Goal: Transaction & Acquisition: Purchase product/service

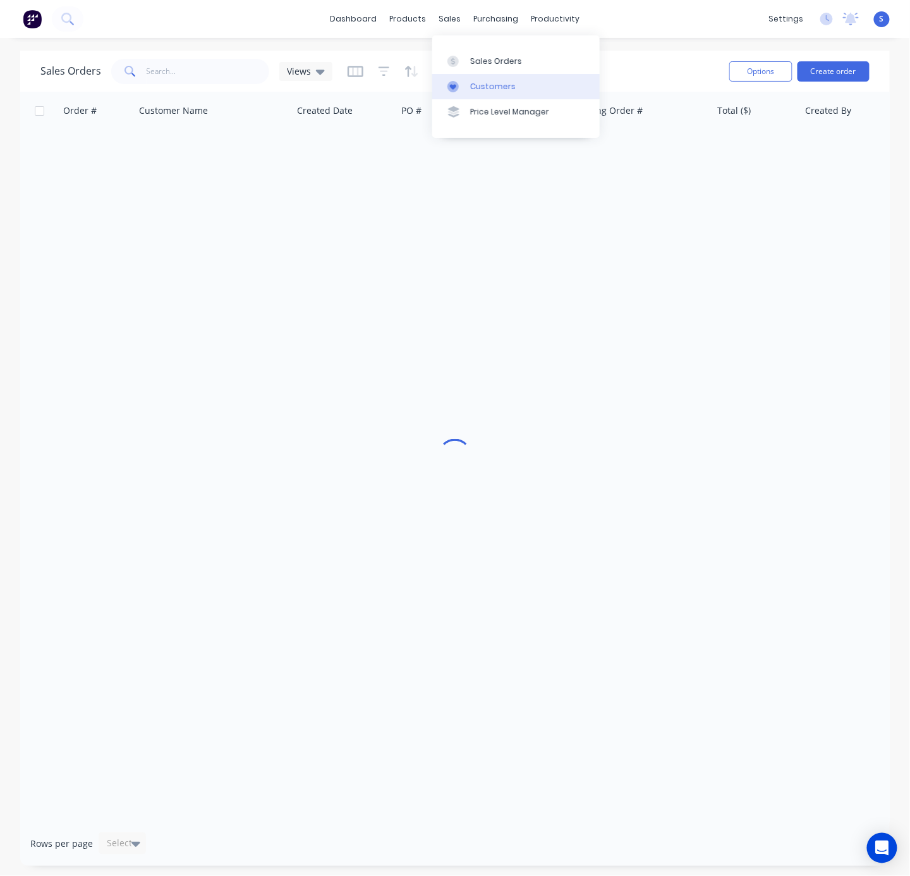
click at [477, 92] on div "Customers" at bounding box center [493, 86] width 46 height 11
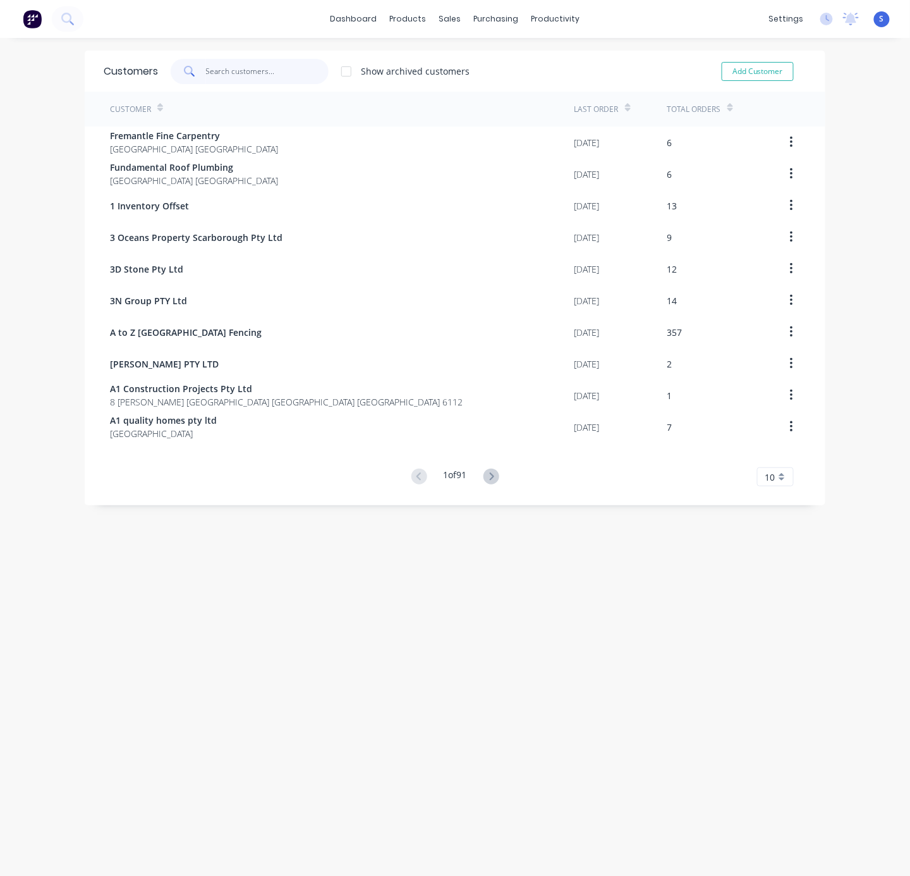
click at [212, 68] on input "text" at bounding box center [267, 71] width 123 height 25
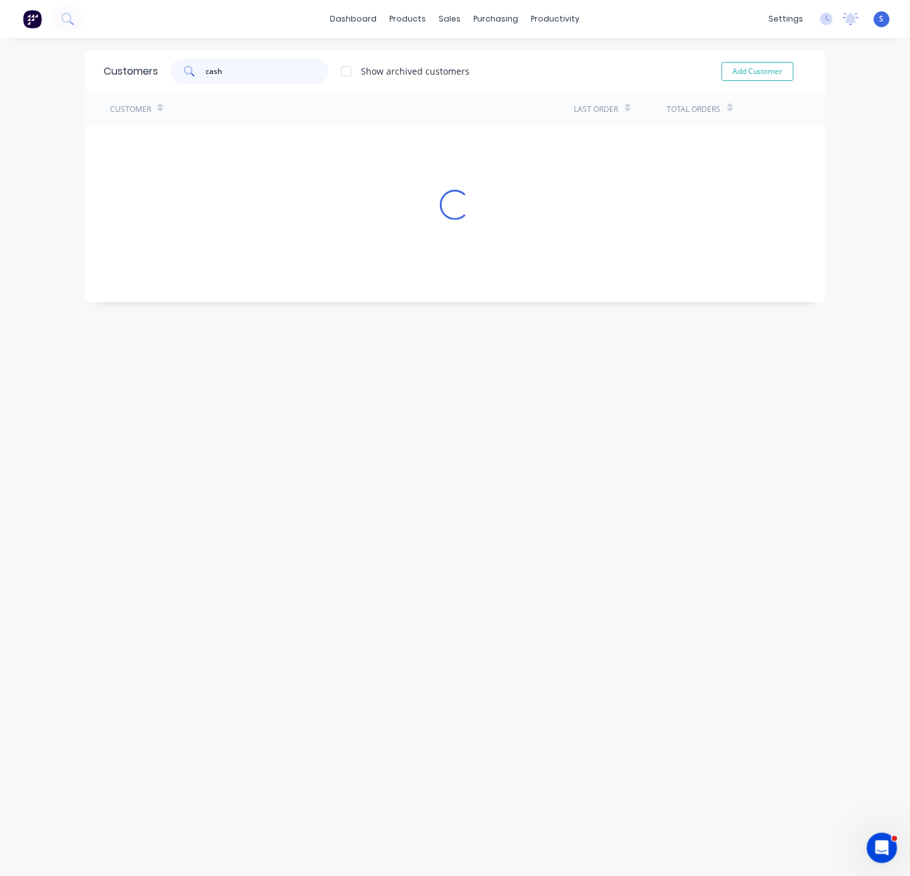
type input "cash"
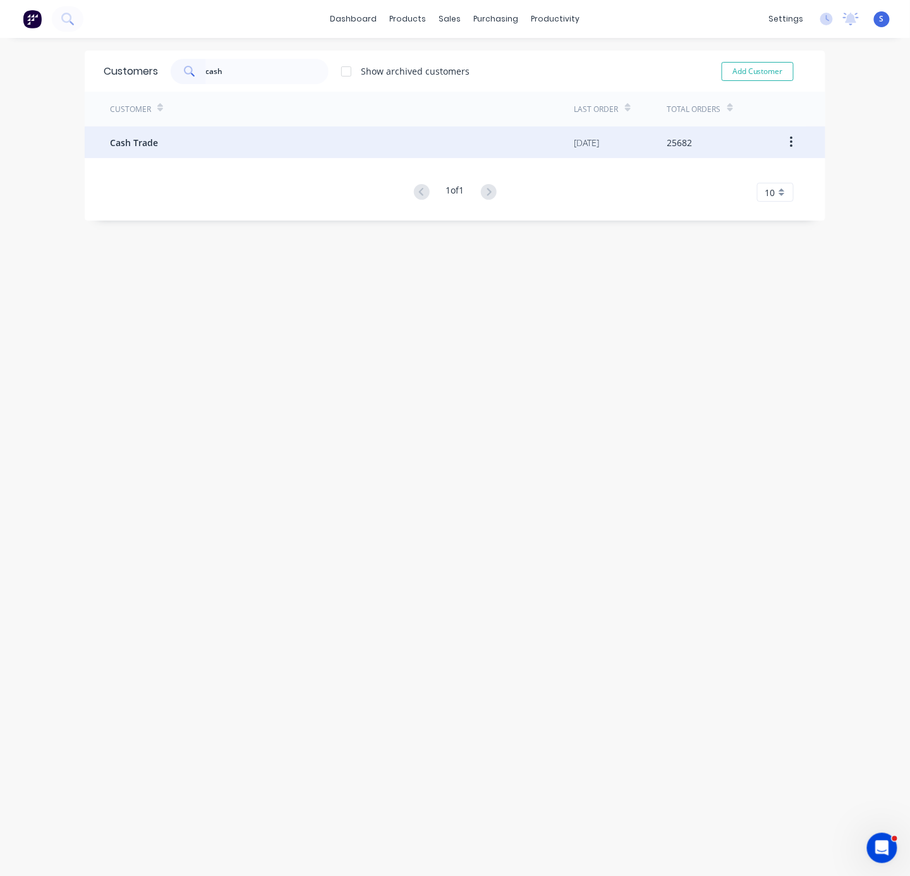
click at [197, 147] on div "Cash Trade" at bounding box center [342, 142] width 465 height 32
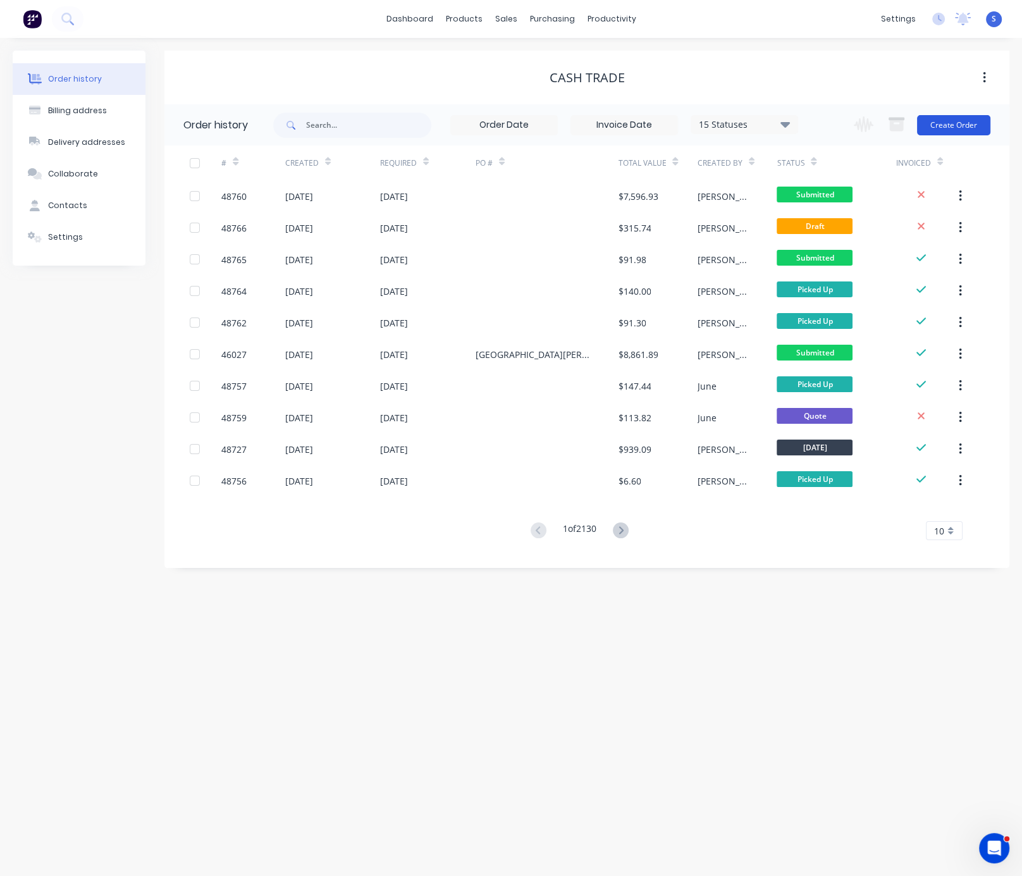
click at [910, 126] on button "Create Order" at bounding box center [953, 125] width 73 height 20
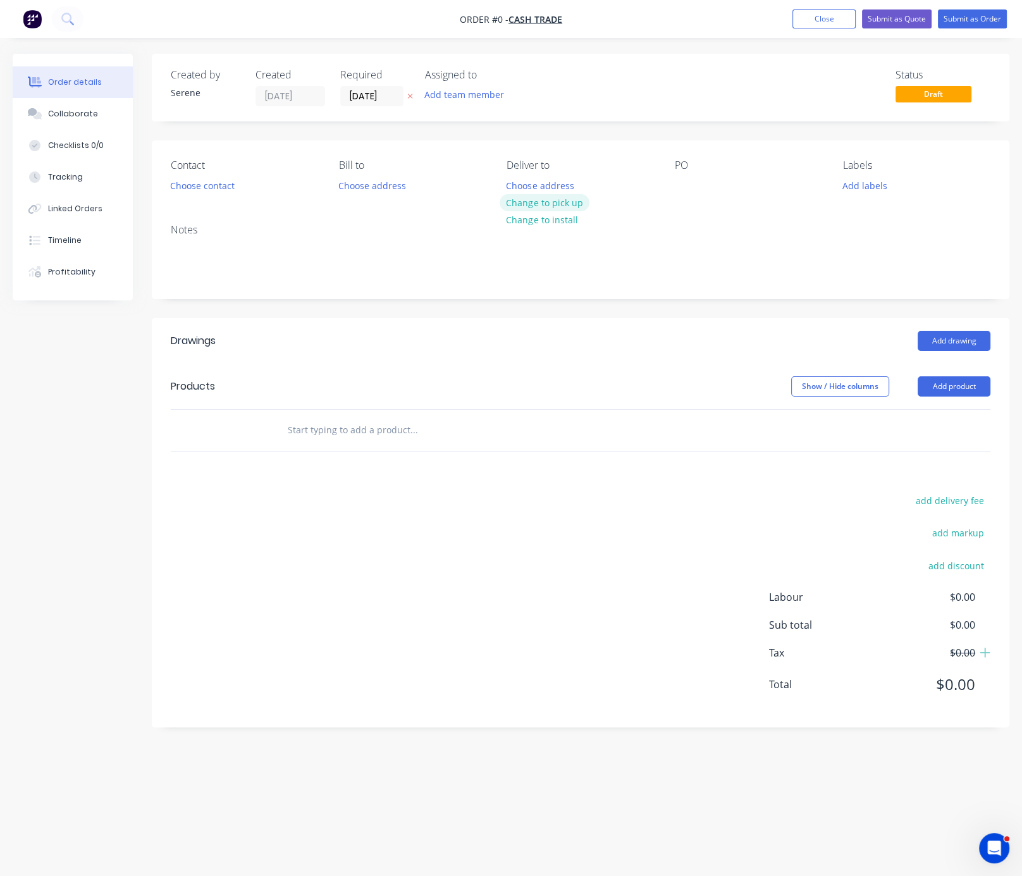
click at [574, 211] on button "Change to pick up" at bounding box center [544, 202] width 90 height 17
click at [910, 396] on button "Add product" at bounding box center [953, 386] width 73 height 20
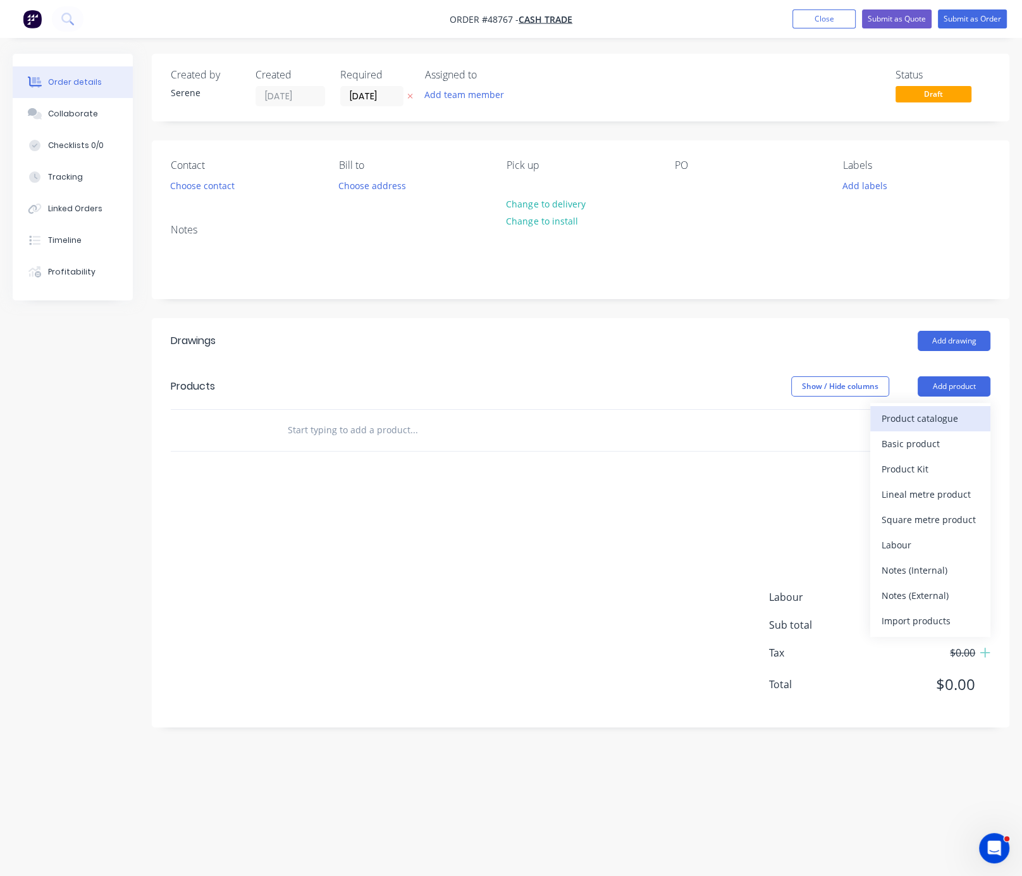
click at [910, 427] on div "Product catalogue" at bounding box center [929, 418] width 97 height 18
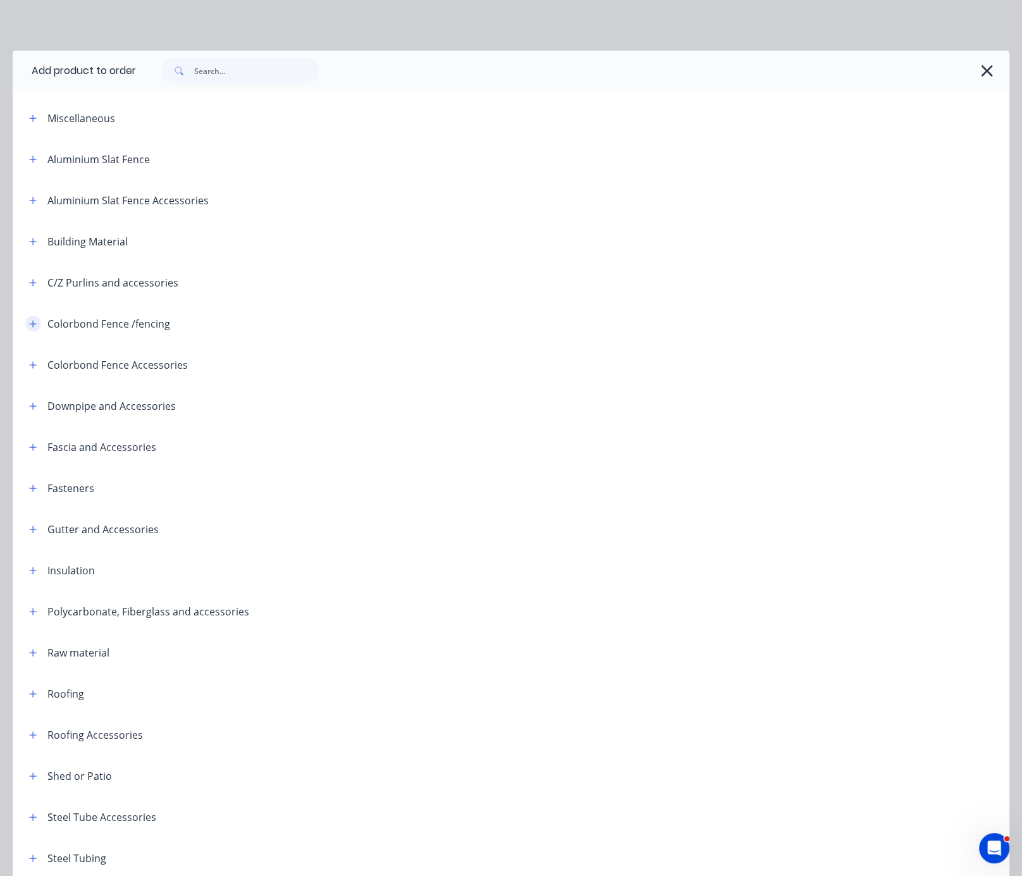
click at [30, 328] on icon "button" at bounding box center [33, 323] width 8 height 9
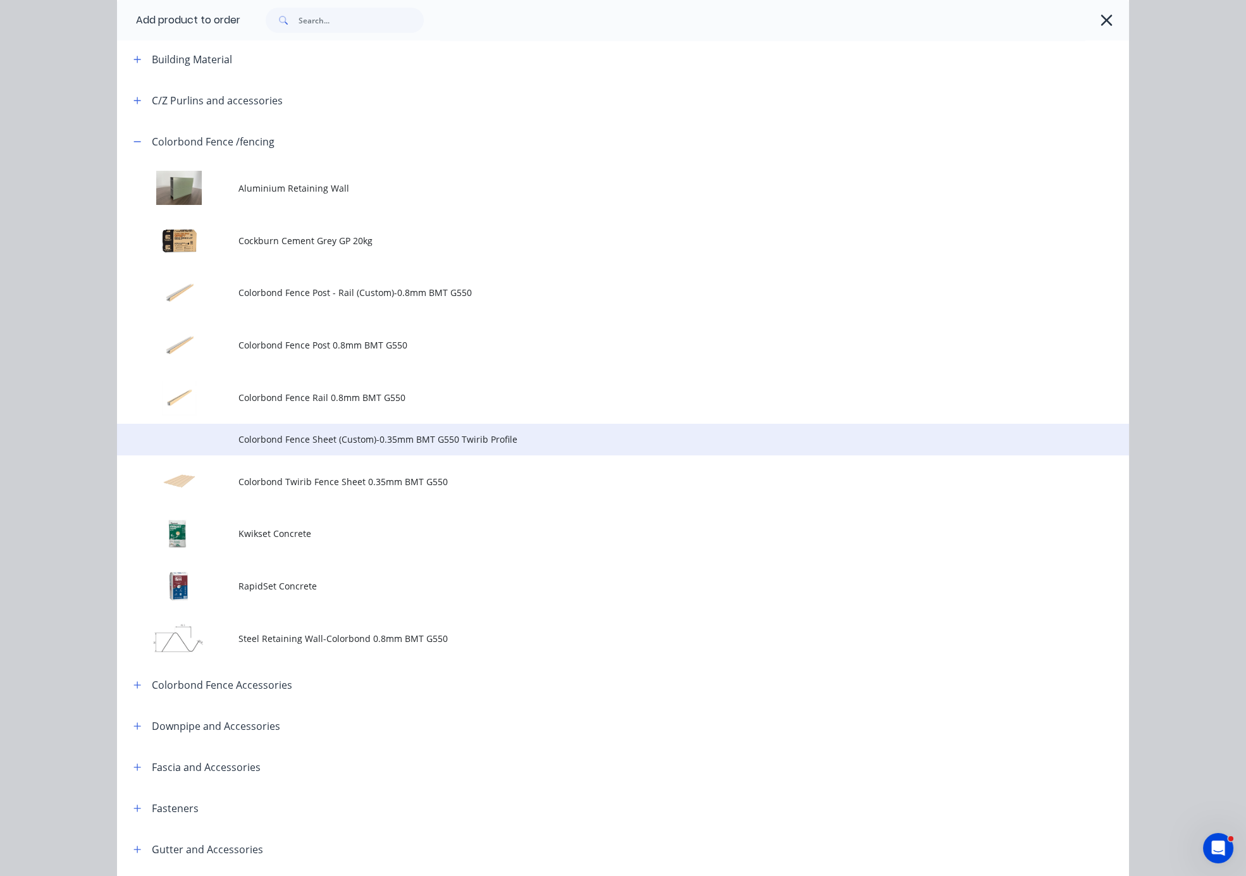
scroll to position [221, 0]
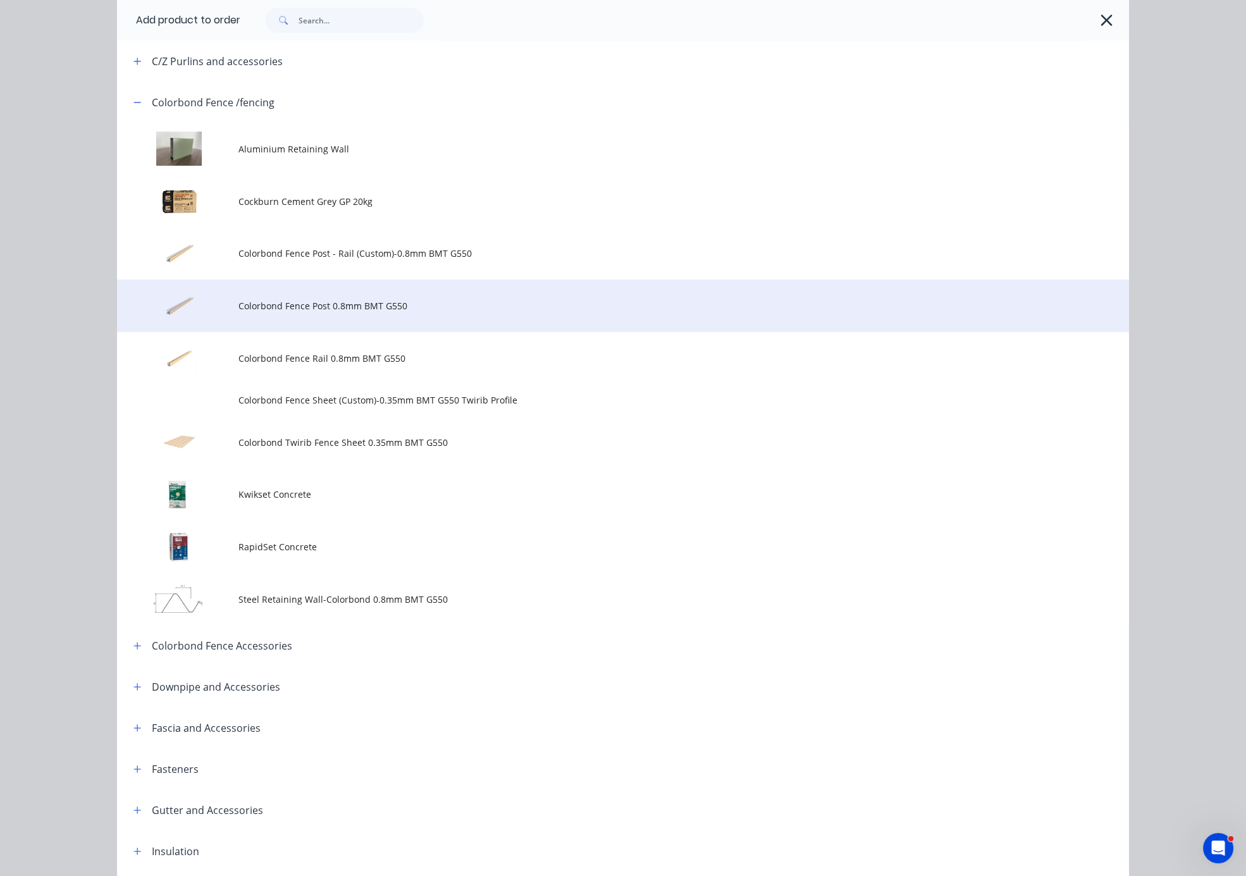
click at [393, 312] on span "Colorbond Fence Post 0.8mm BMT G550" at bounding box center [594, 305] width 712 height 13
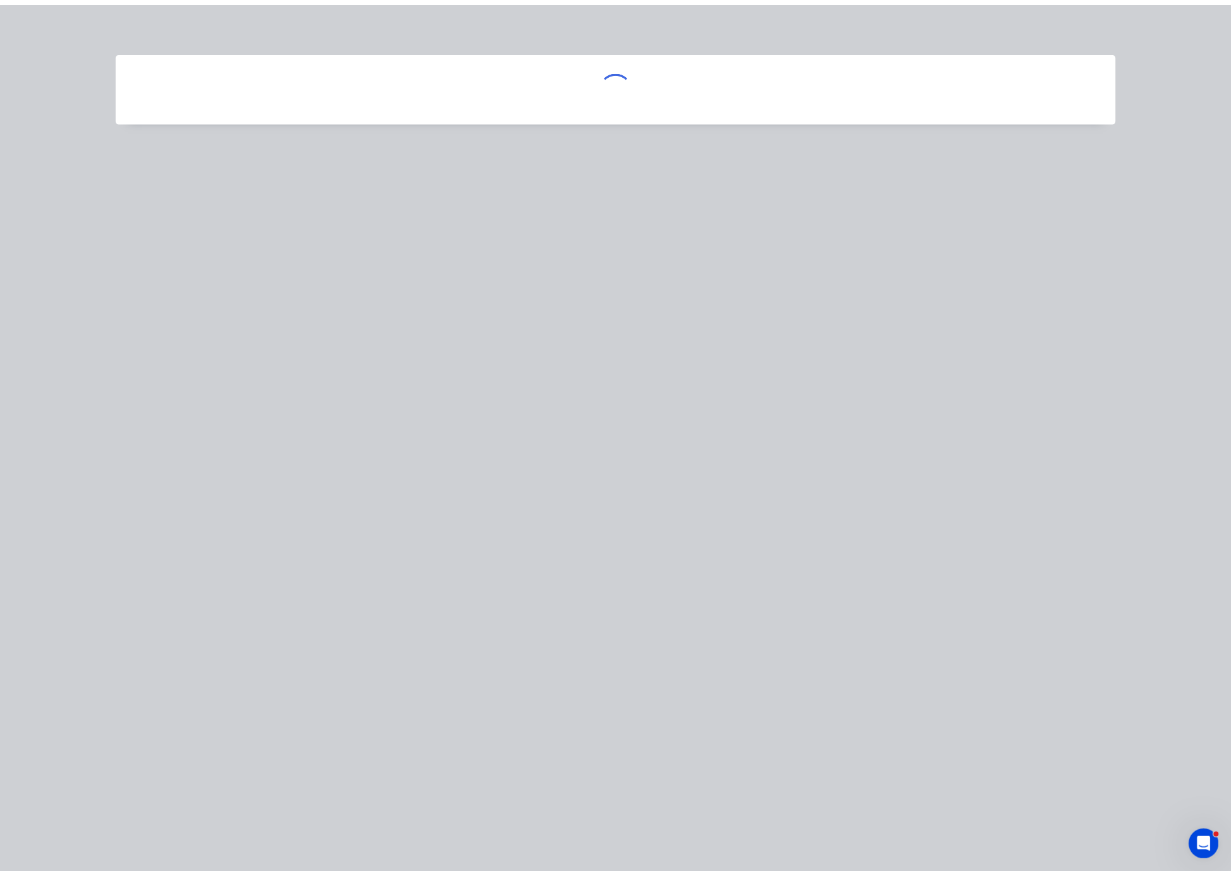
scroll to position [0, 0]
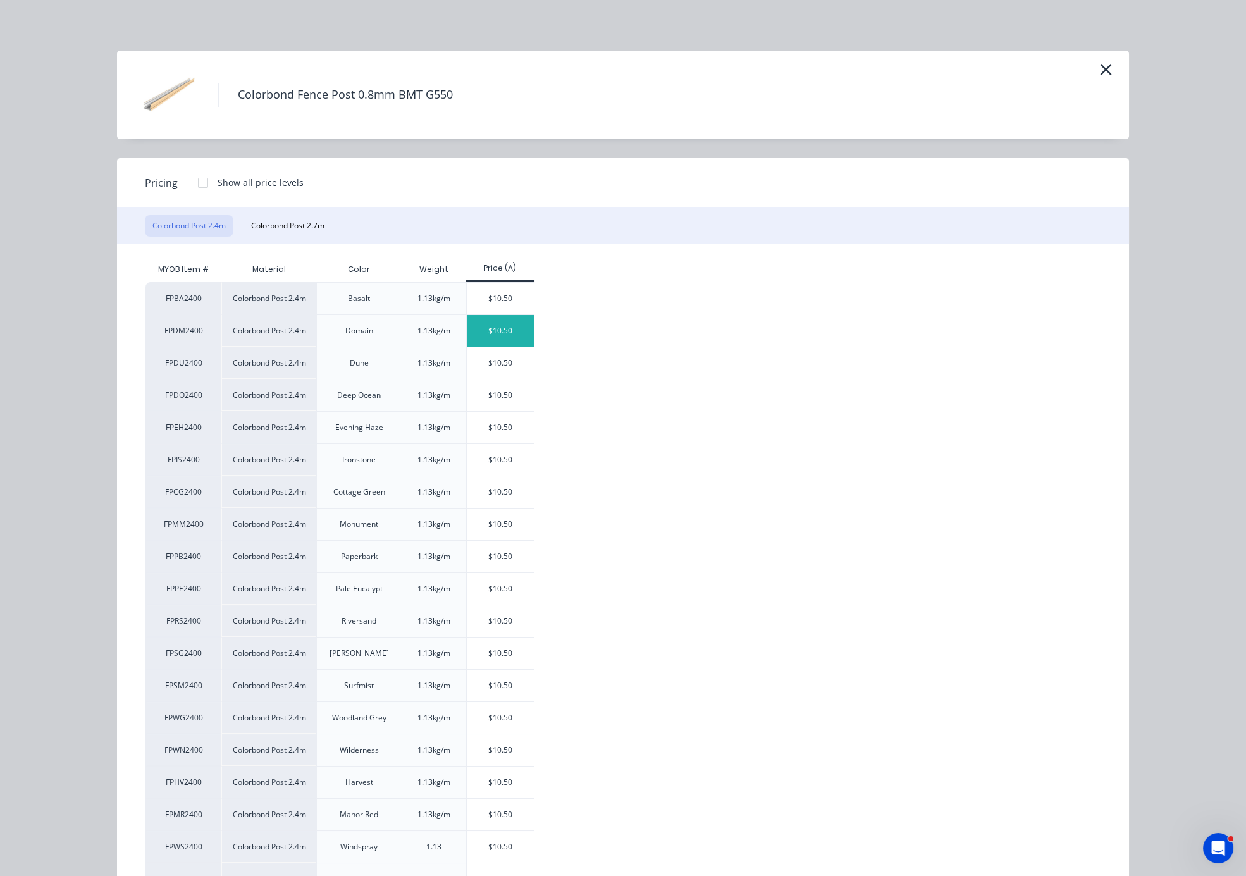
click at [497, 346] on div "$10.50" at bounding box center [501, 331] width 68 height 32
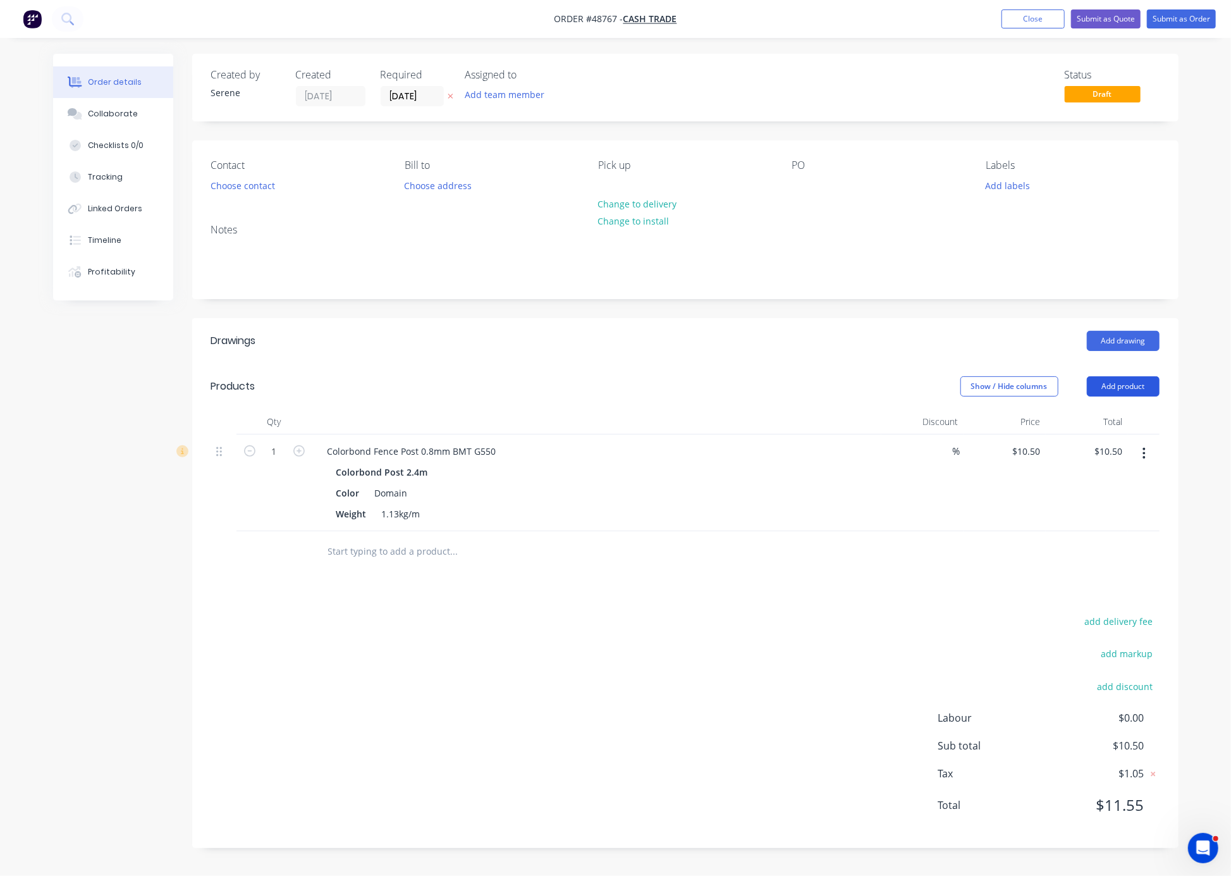
click at [910, 396] on button "Add product" at bounding box center [1123, 386] width 73 height 20
click at [910, 427] on div "Product catalogue" at bounding box center [1099, 418] width 97 height 18
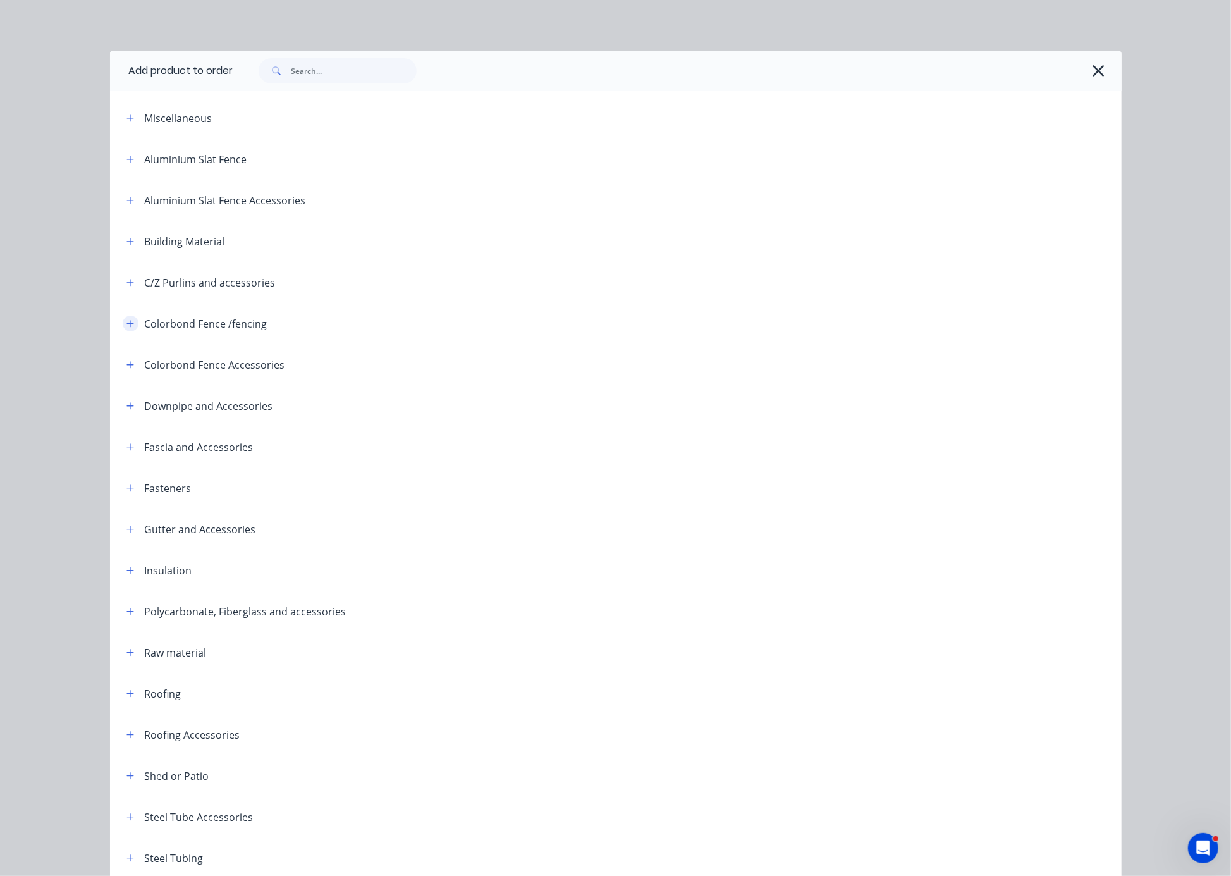
click at [126, 328] on icon "button" at bounding box center [130, 323] width 8 height 9
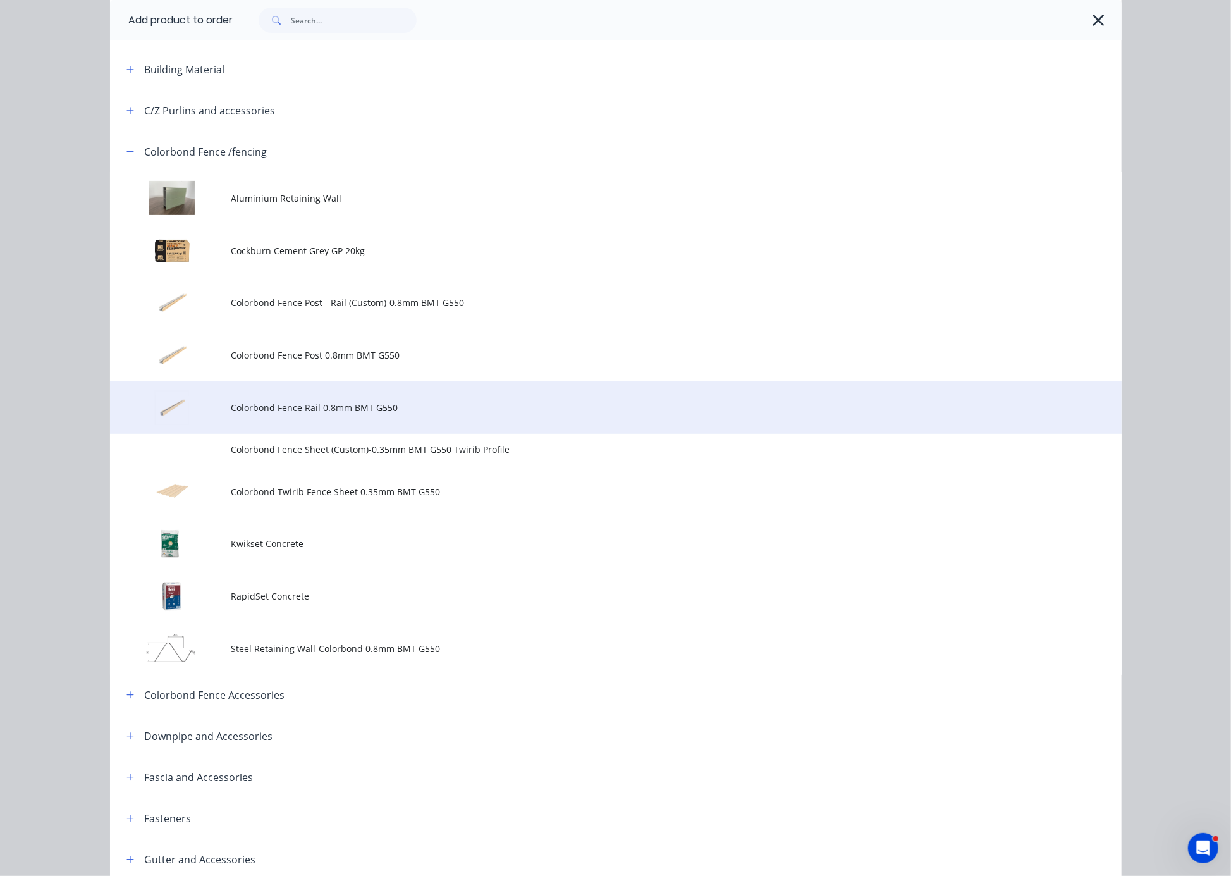
scroll to position [221, 0]
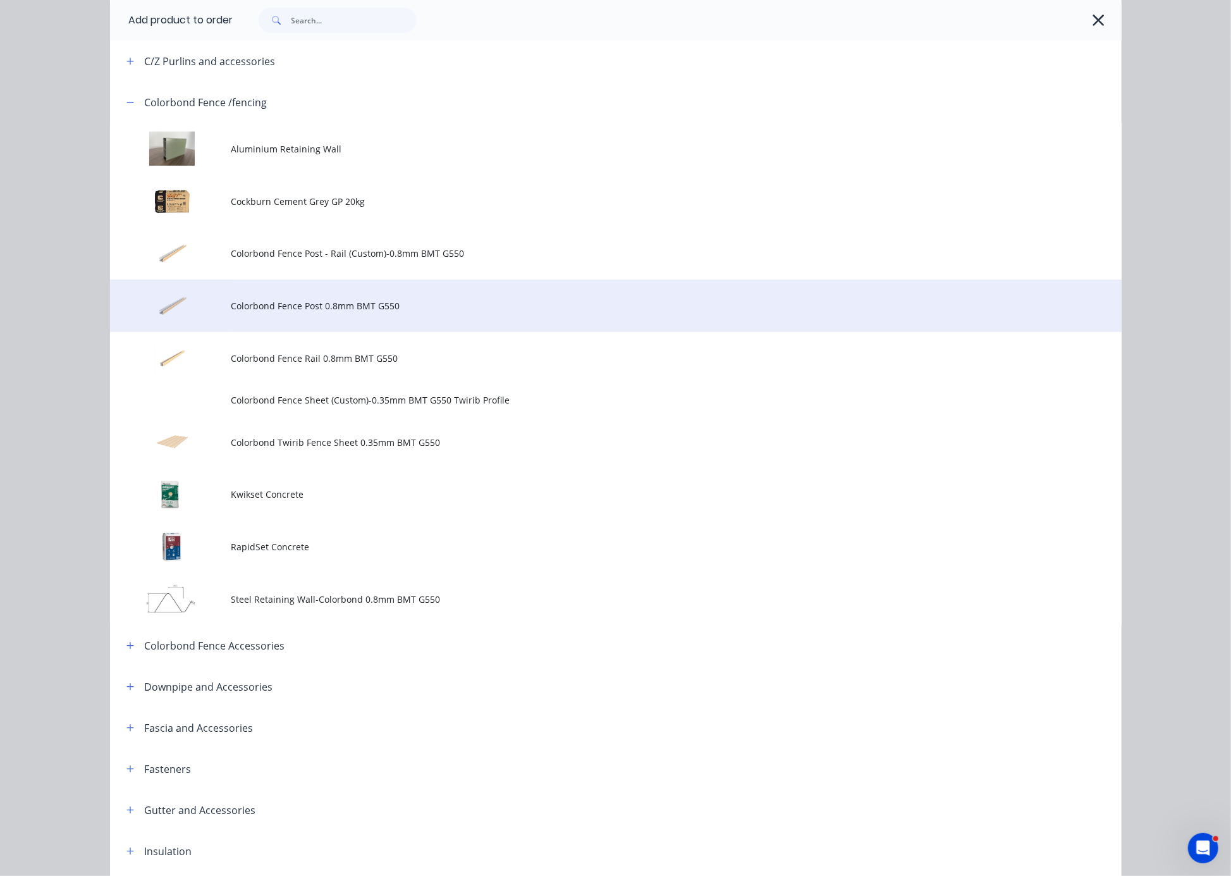
click at [372, 312] on span "Colorbond Fence Post 0.8mm BMT G550" at bounding box center [587, 305] width 712 height 13
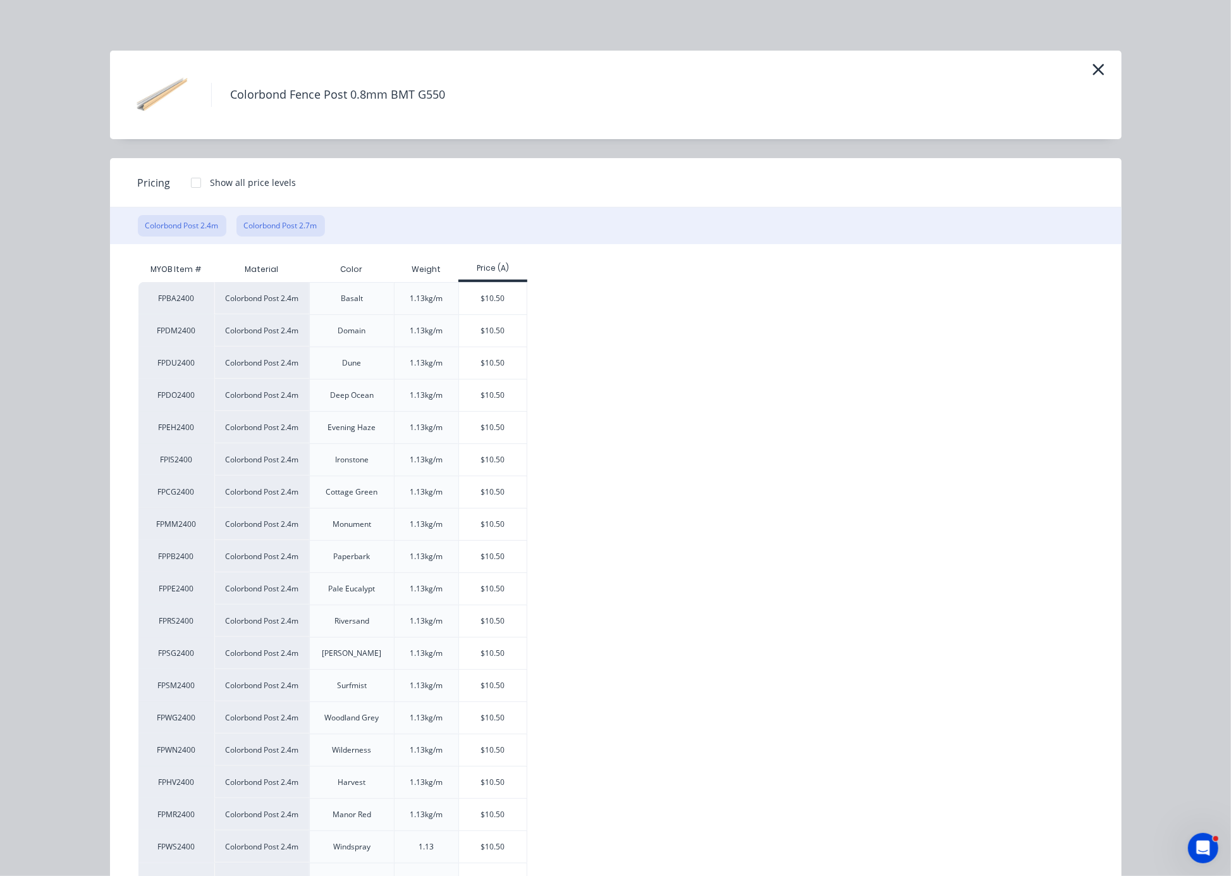
click at [286, 236] on button "Colorbond Post 2.7m" at bounding box center [280, 225] width 89 height 21
click at [493, 379] on div "$11.81" at bounding box center [493, 363] width 68 height 32
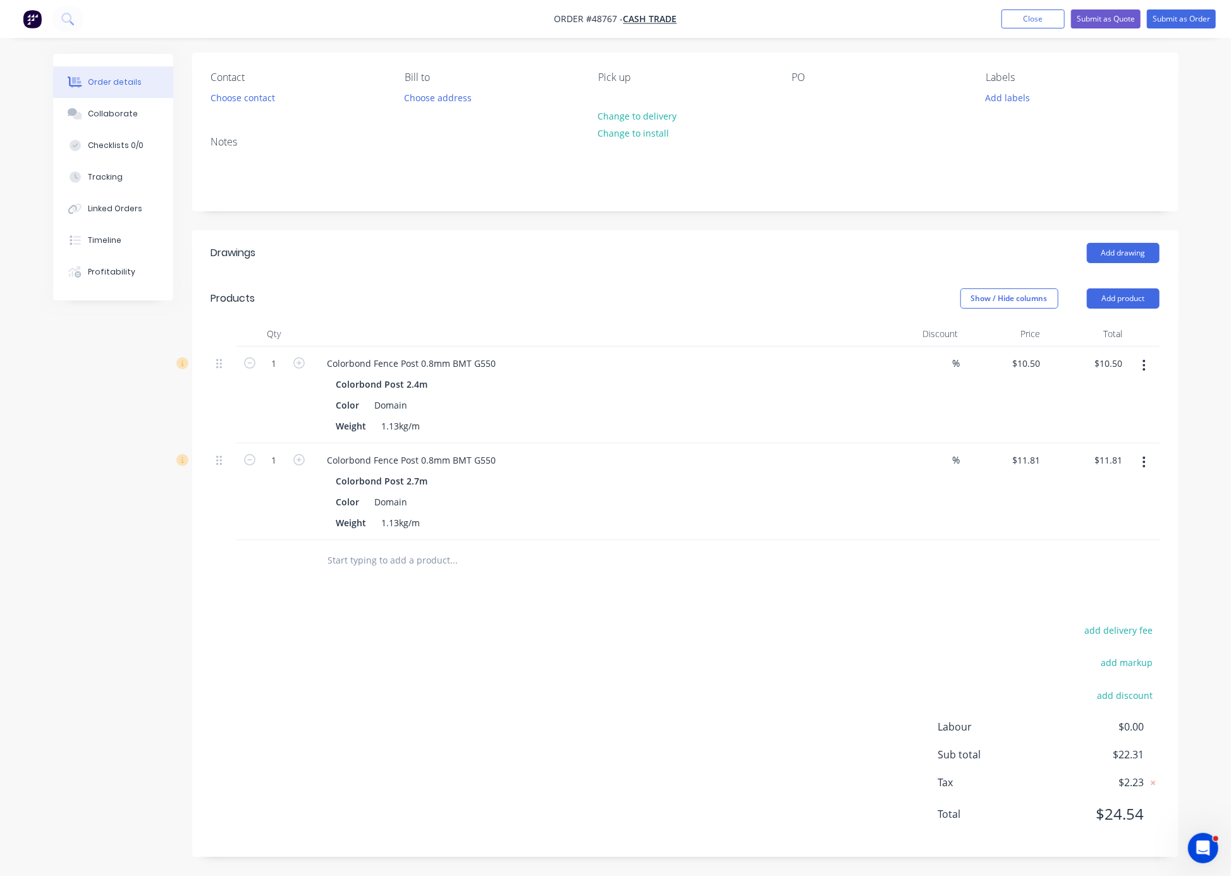
scroll to position [130, 0]
click at [910, 288] on button "Add product" at bounding box center [1123, 298] width 73 height 20
click at [910, 321] on div "Product catalogue" at bounding box center [1099, 330] width 97 height 18
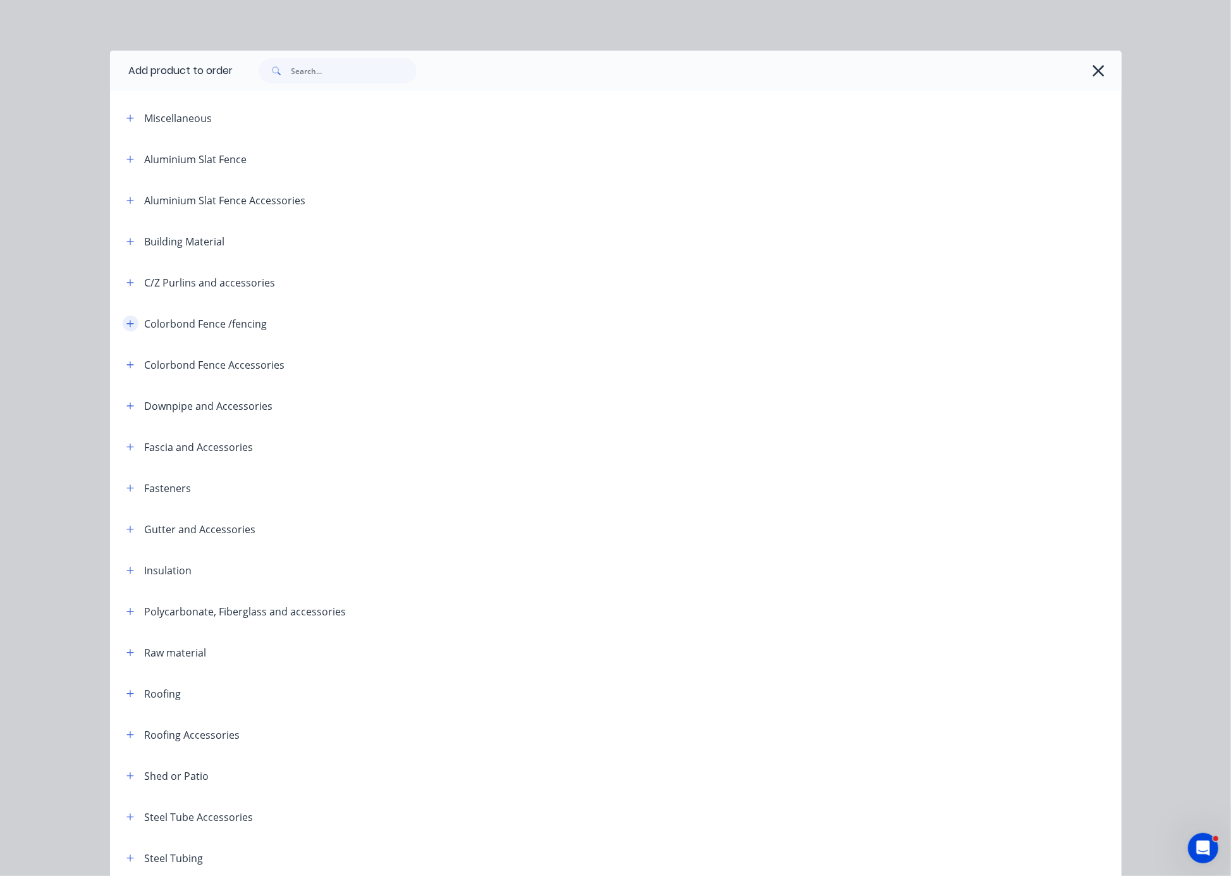
click at [126, 328] on icon "button" at bounding box center [130, 323] width 8 height 9
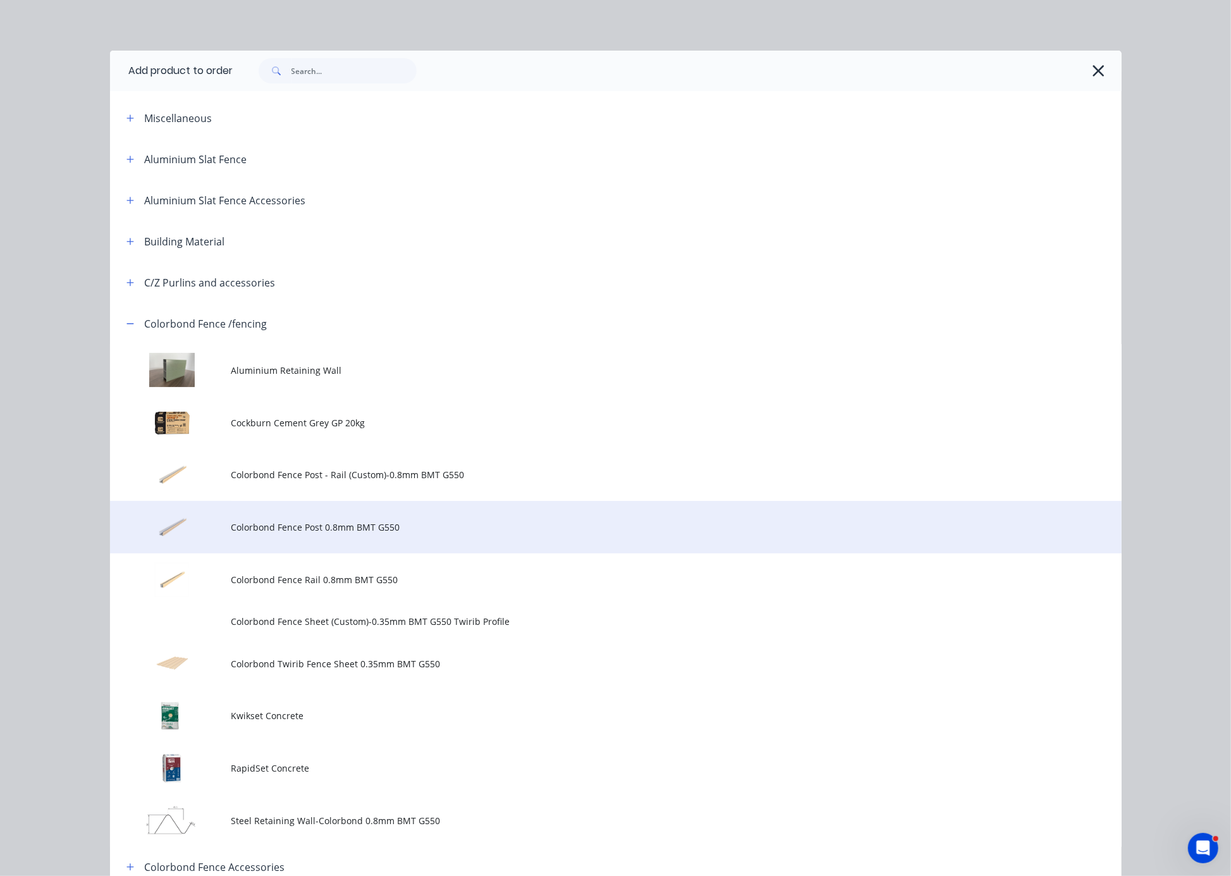
scroll to position [221, 0]
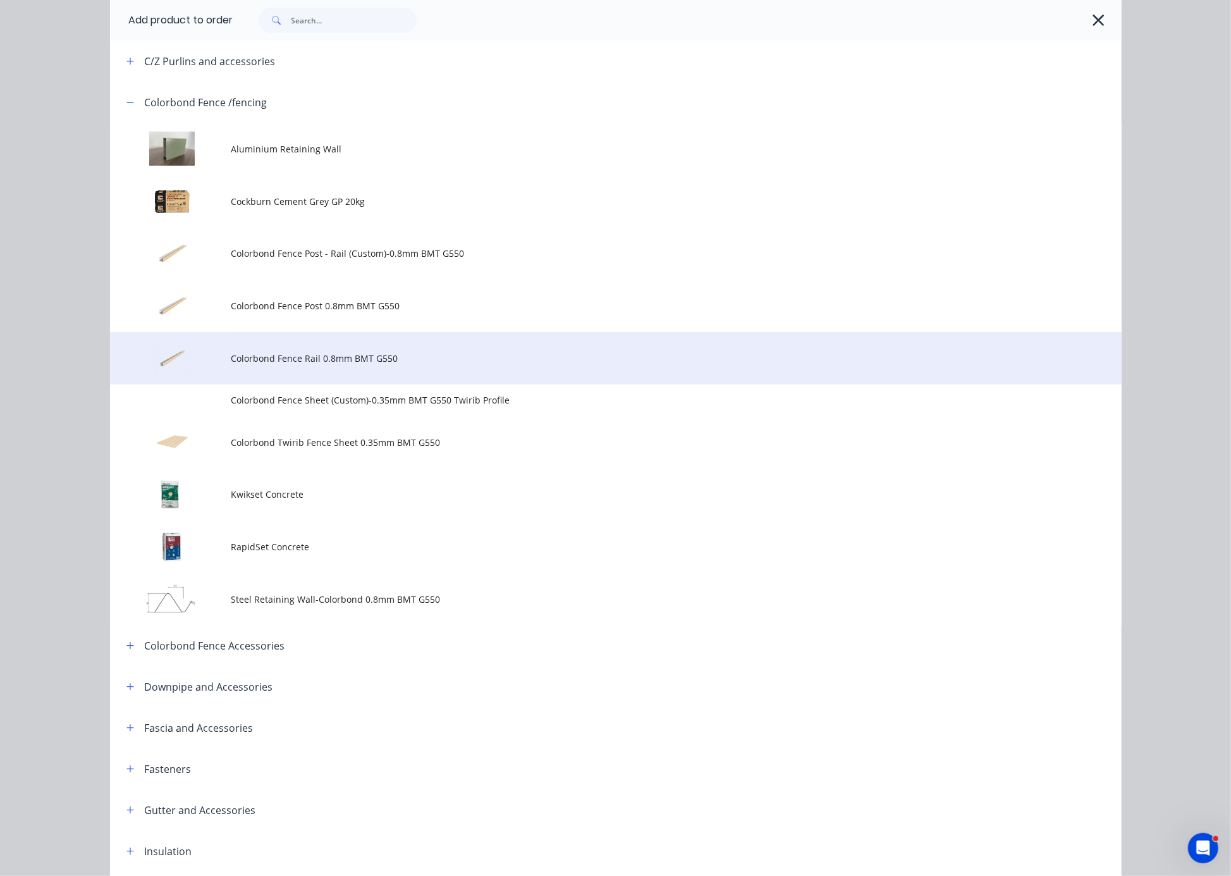
click at [388, 365] on span "Colorbond Fence Rail 0.8mm BMT G550" at bounding box center [587, 358] width 712 height 13
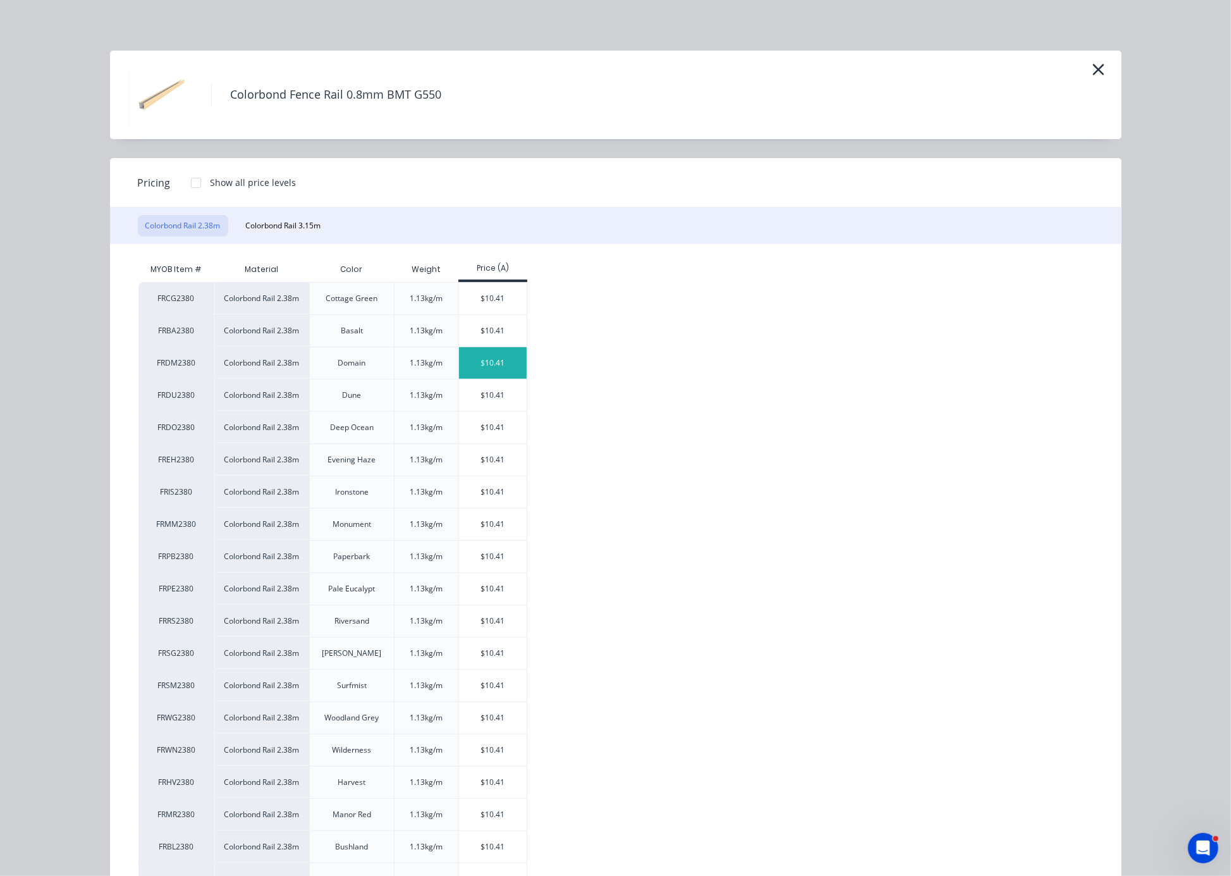
click at [496, 376] on div "$10.41" at bounding box center [493, 363] width 68 height 32
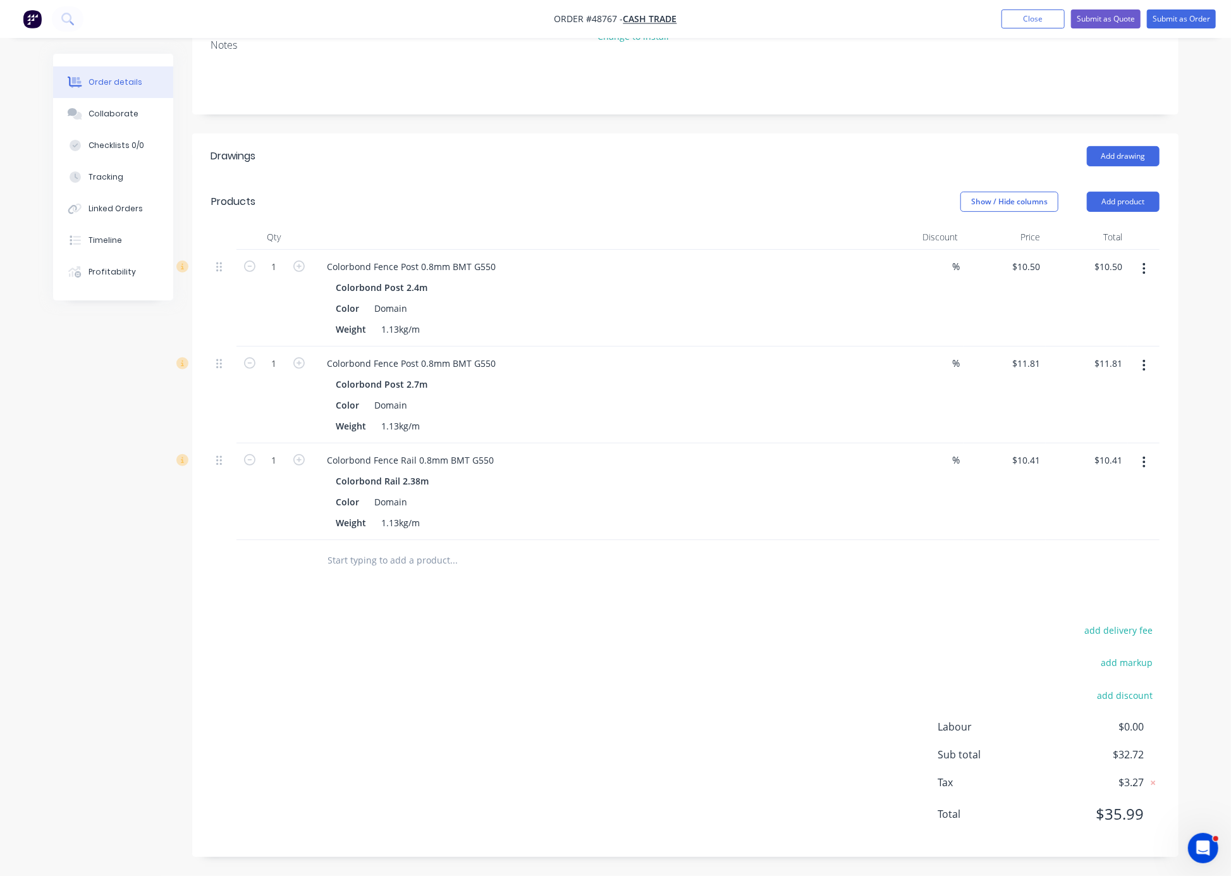
scroll to position [233, 0]
click at [910, 192] on button "Add product" at bounding box center [1123, 202] width 73 height 20
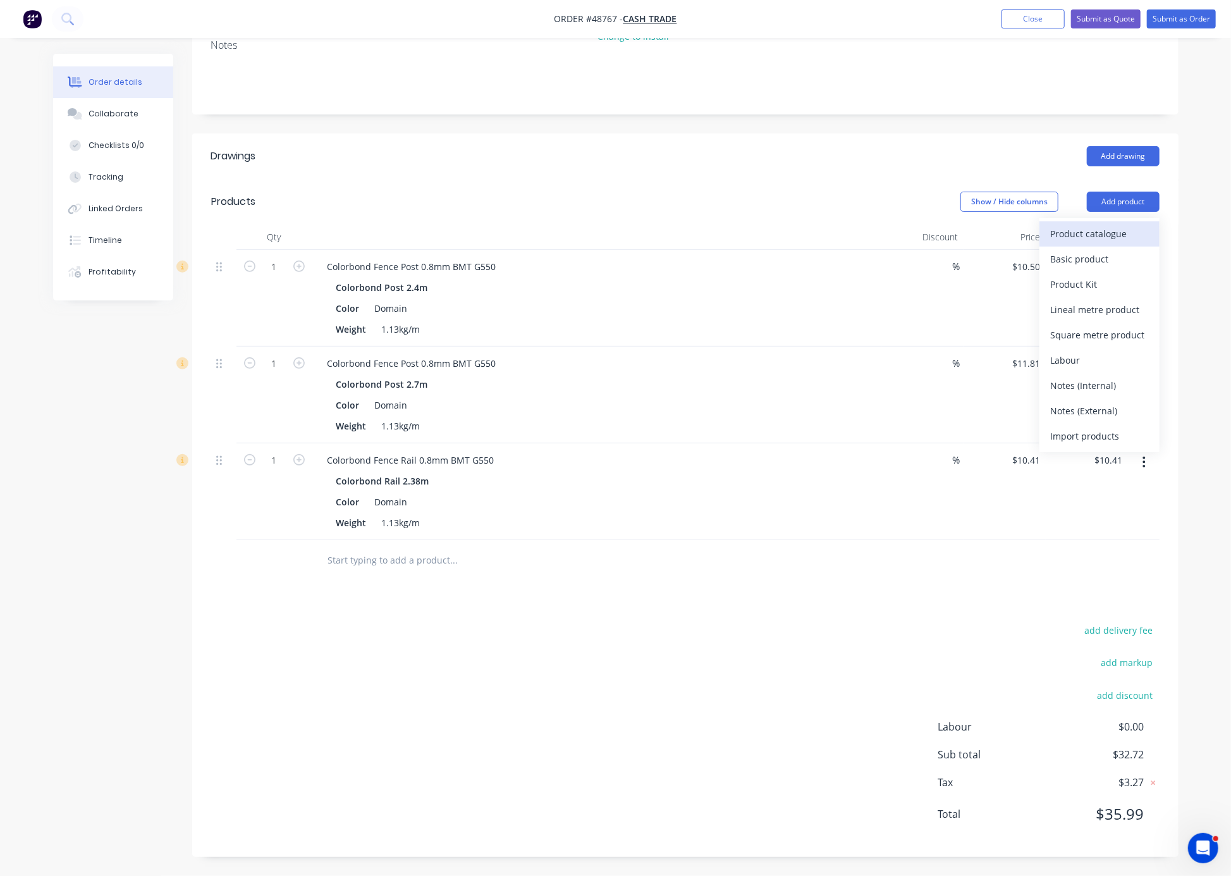
click at [910, 224] on div "Product catalogue" at bounding box center [1099, 233] width 97 height 18
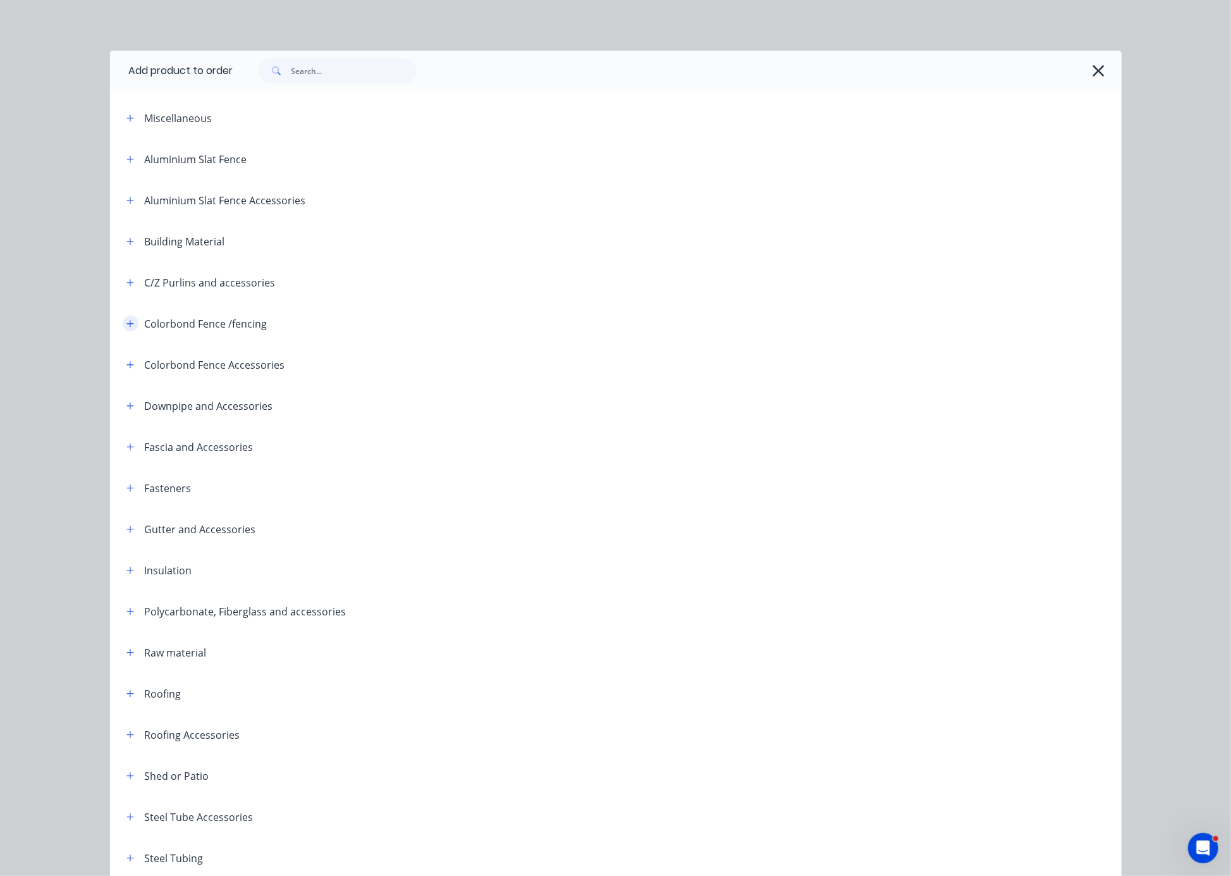
click at [126, 328] on icon "button" at bounding box center [130, 323] width 8 height 9
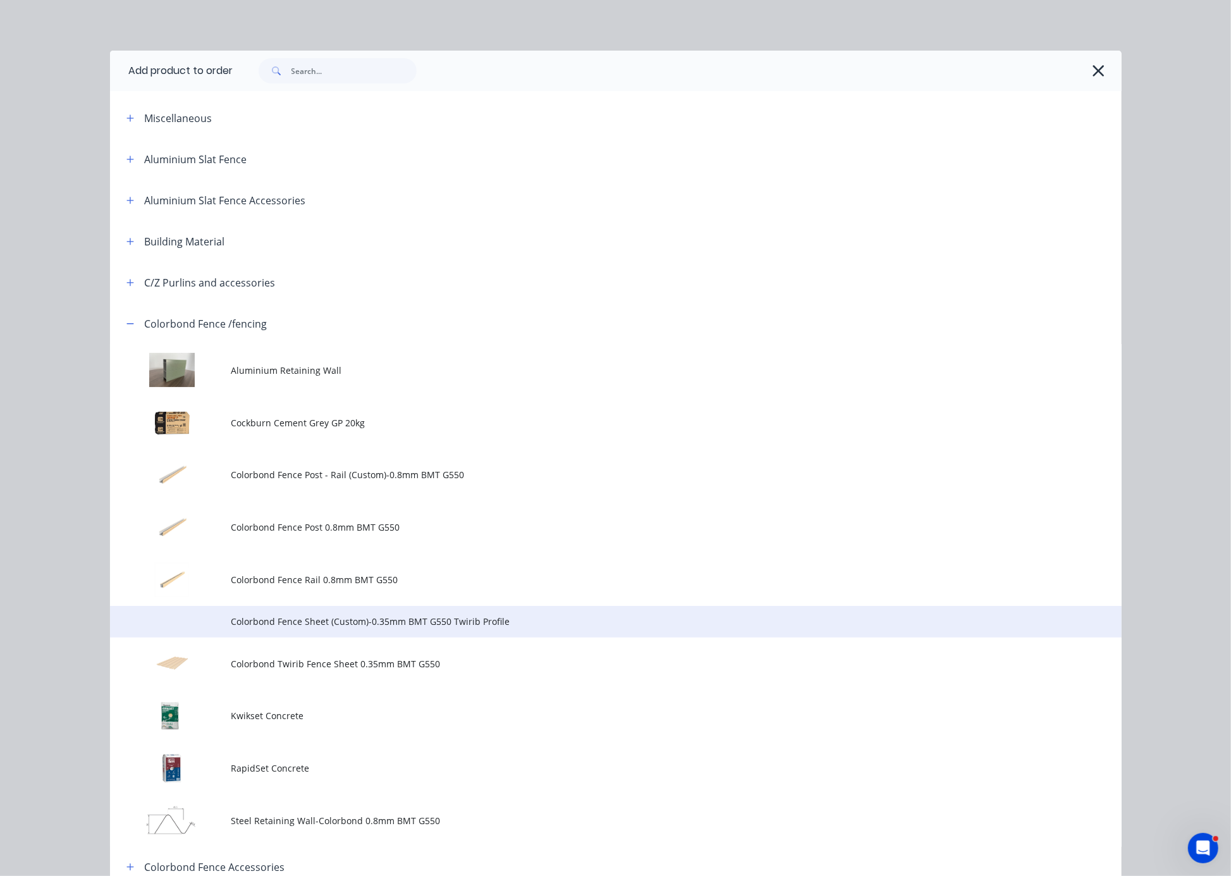
scroll to position [221, 0]
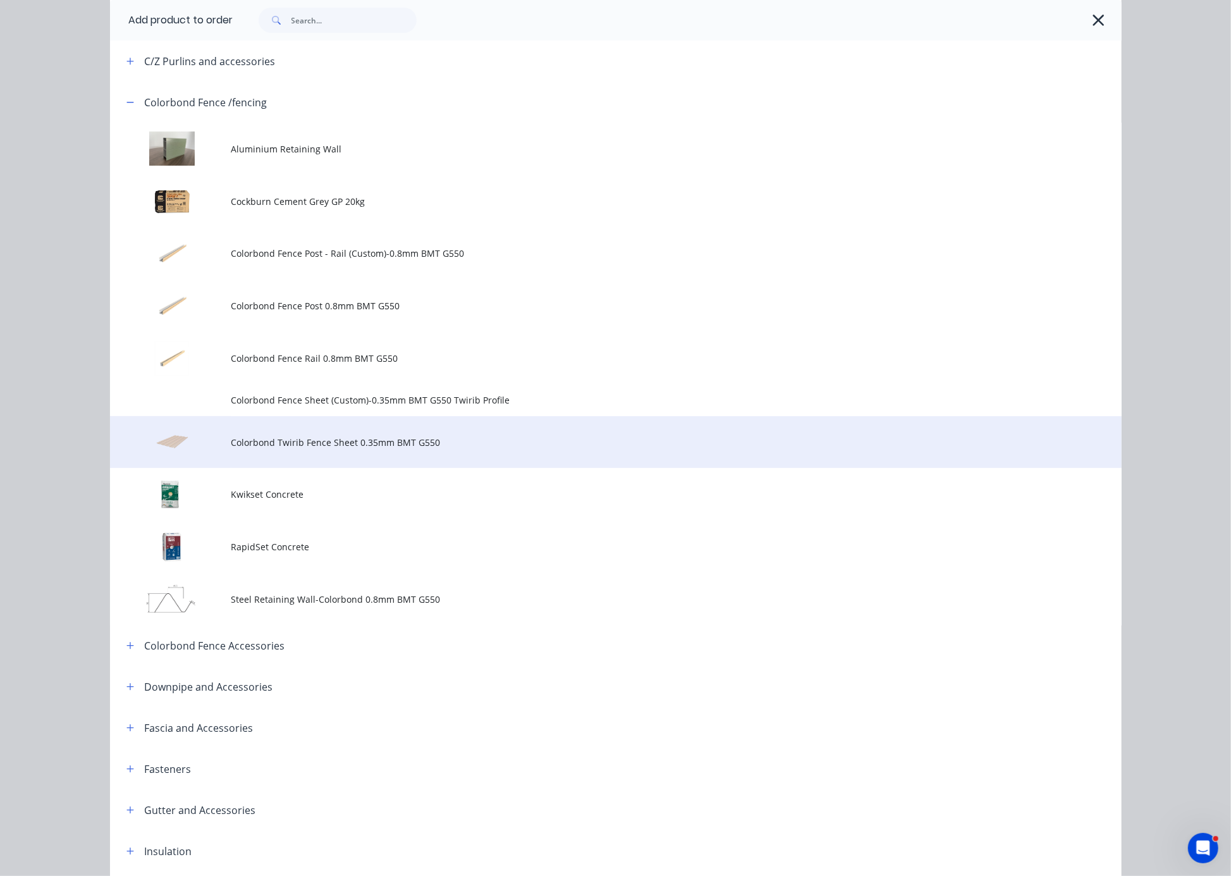
click at [421, 462] on td "Colorbond Twirib Fence Sheet 0.35mm BMT G550" at bounding box center [676, 442] width 890 height 52
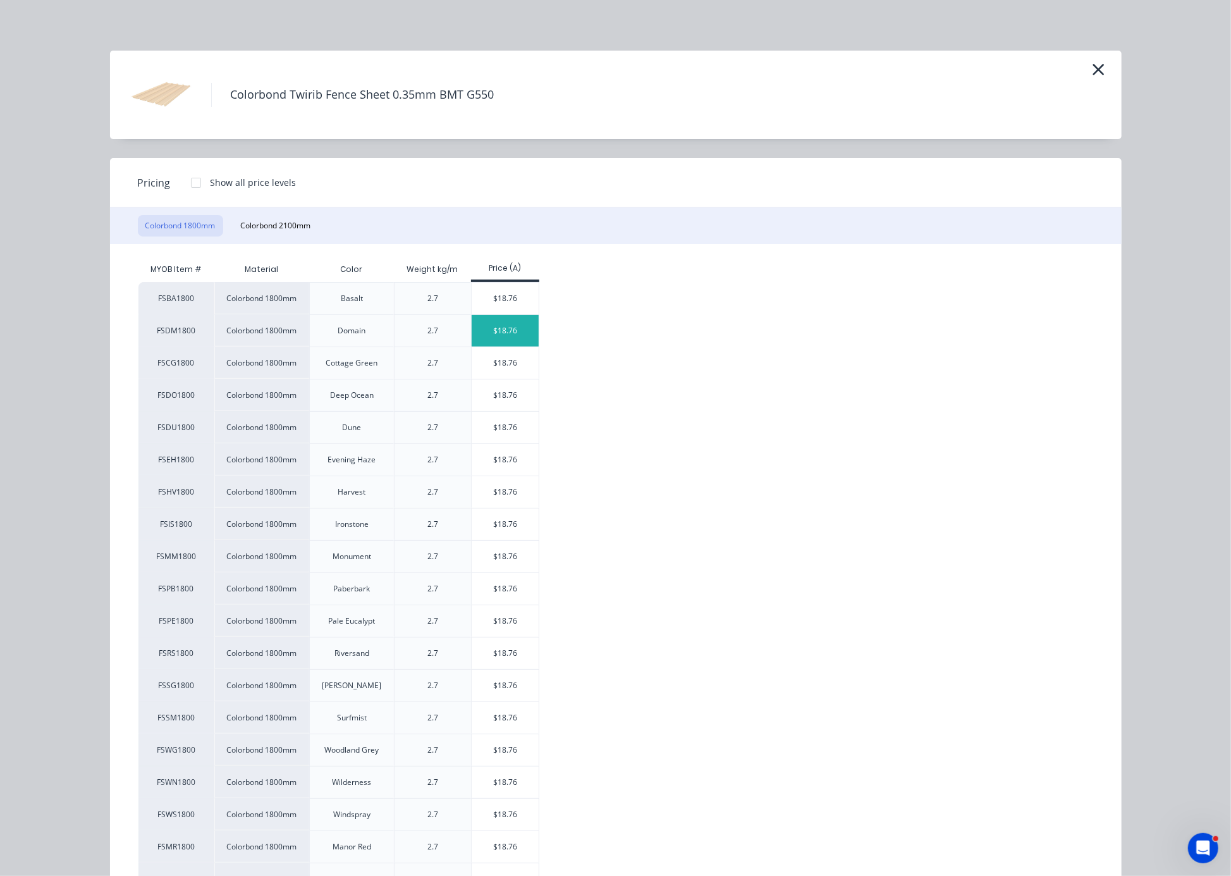
click at [509, 339] on div "$18.76" at bounding box center [506, 331] width 68 height 32
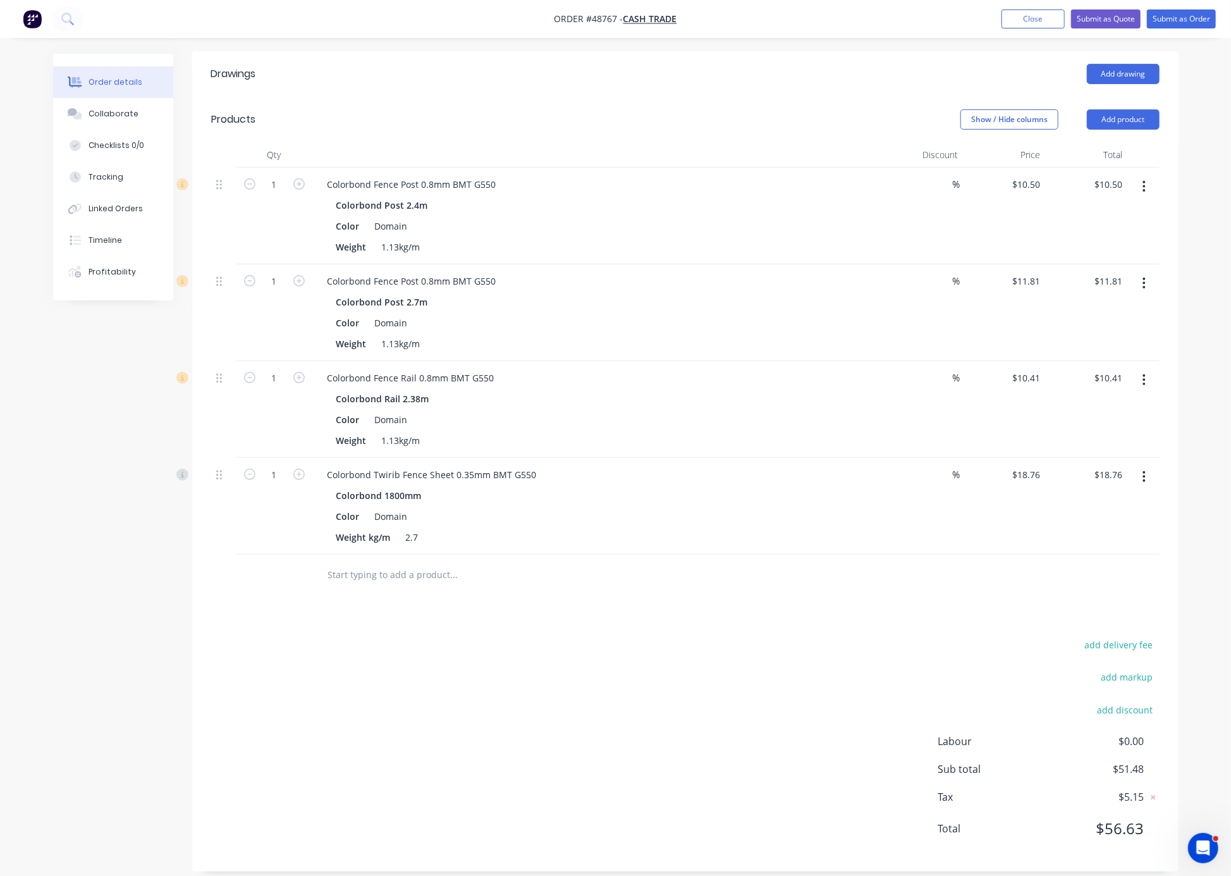
scroll to position [335, 0]
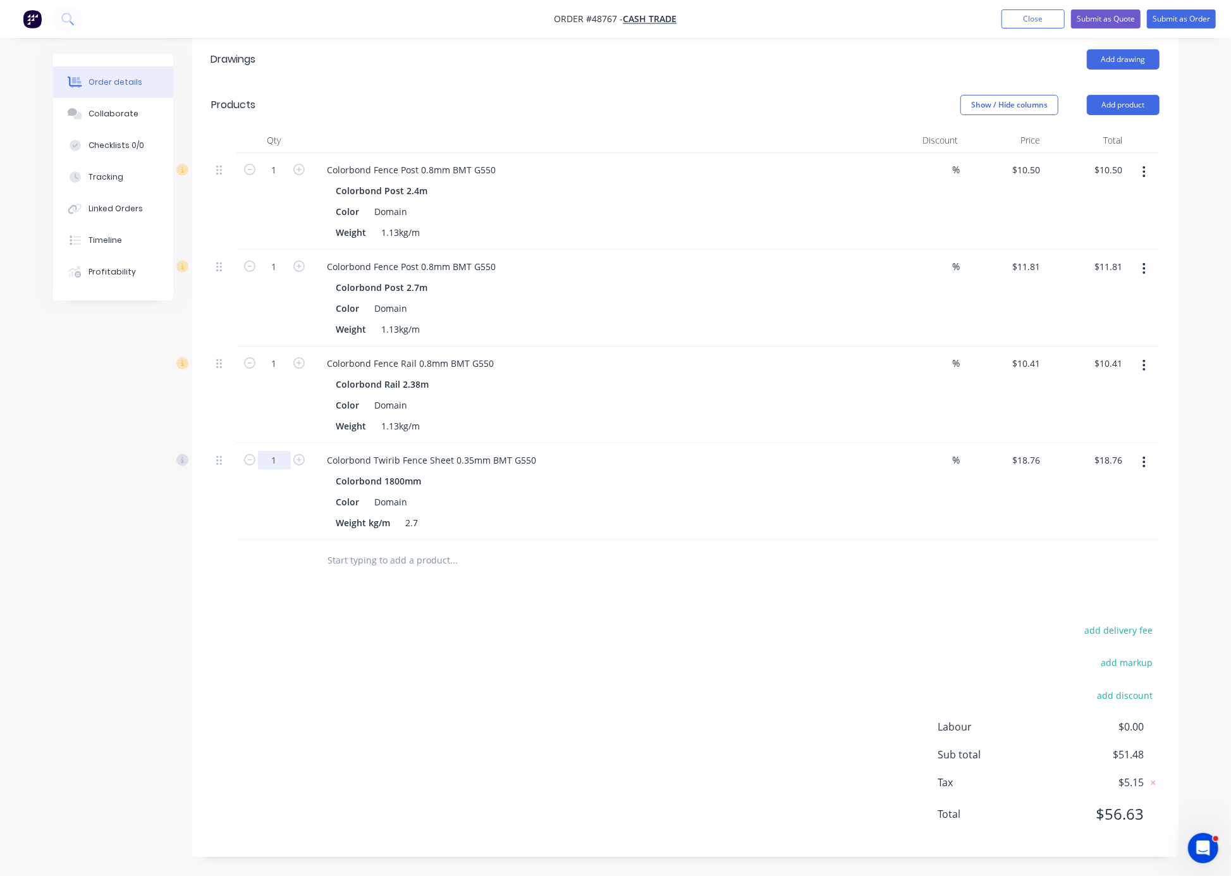
click at [275, 180] on input "1" at bounding box center [274, 170] width 33 height 19
type input "20"
type input "$375.20"
click at [274, 400] on div "1" at bounding box center [274, 394] width 76 height 97
click at [281, 180] on input "1" at bounding box center [274, 170] width 33 height 19
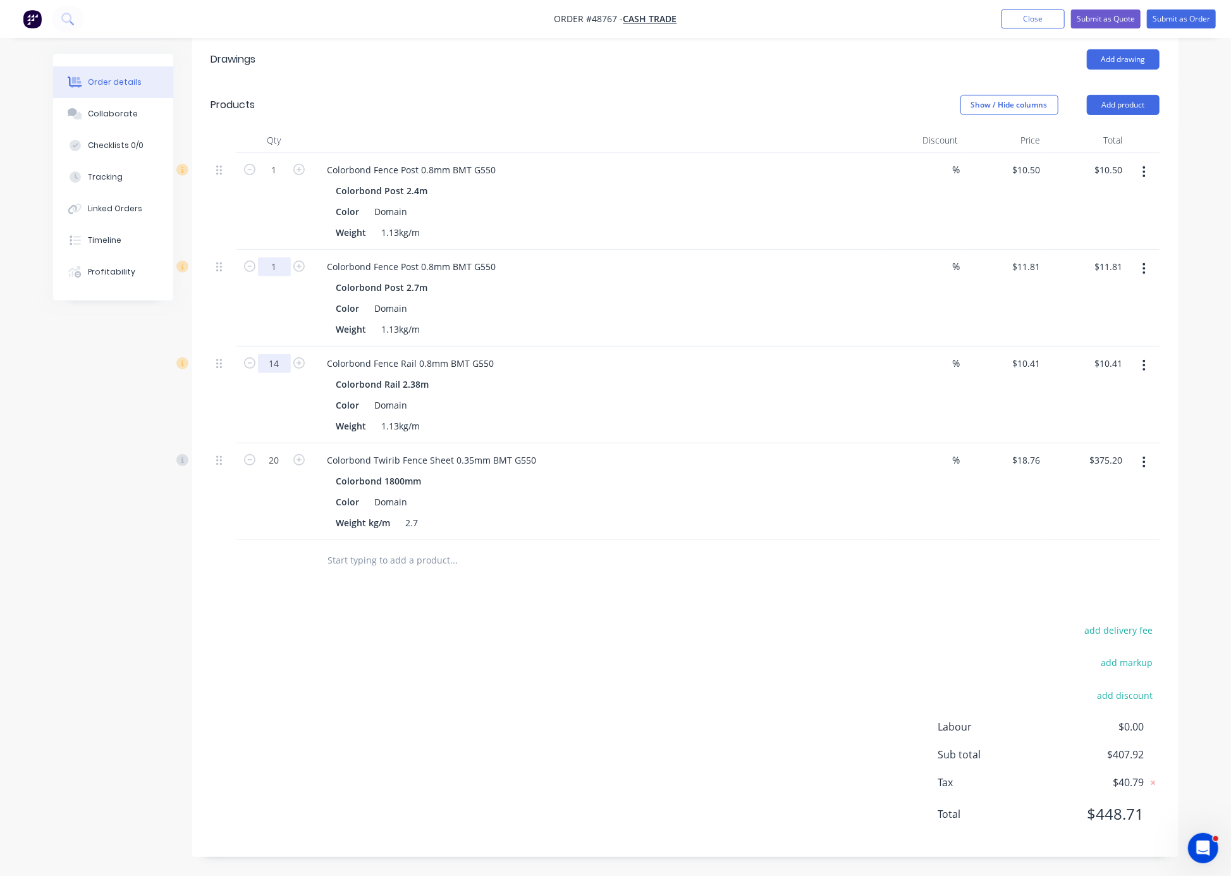
type input "14"
type input "$145.74"
click at [281, 180] on input "1" at bounding box center [274, 170] width 33 height 19
type input "2"
type input "$23.62"
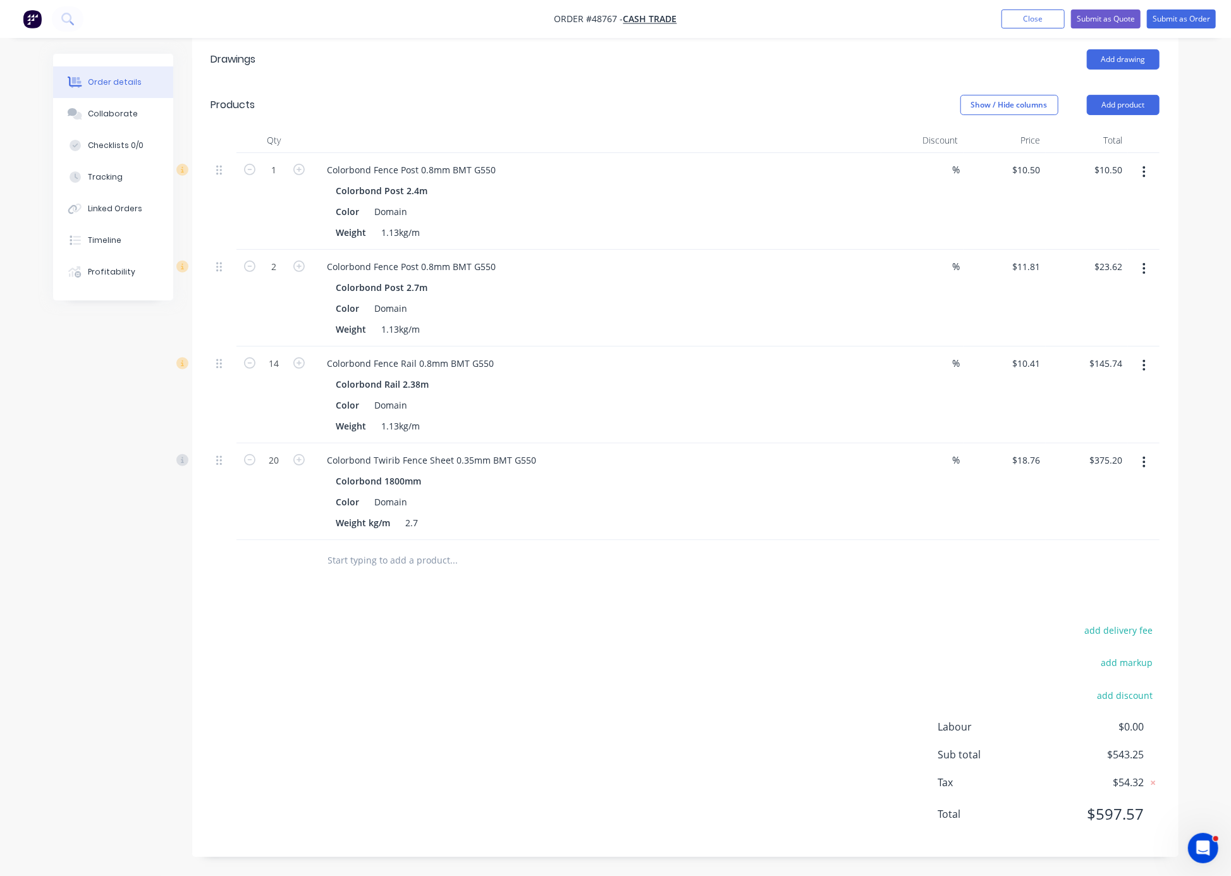
click at [264, 179] on div "1" at bounding box center [274, 201] width 76 height 97
drag, startPoint x: 266, startPoint y: 127, endPoint x: 273, endPoint y: 133, distance: 9.0
click at [267, 161] on input "1" at bounding box center [274, 170] width 33 height 19
type input "12"
type input "$126.00"
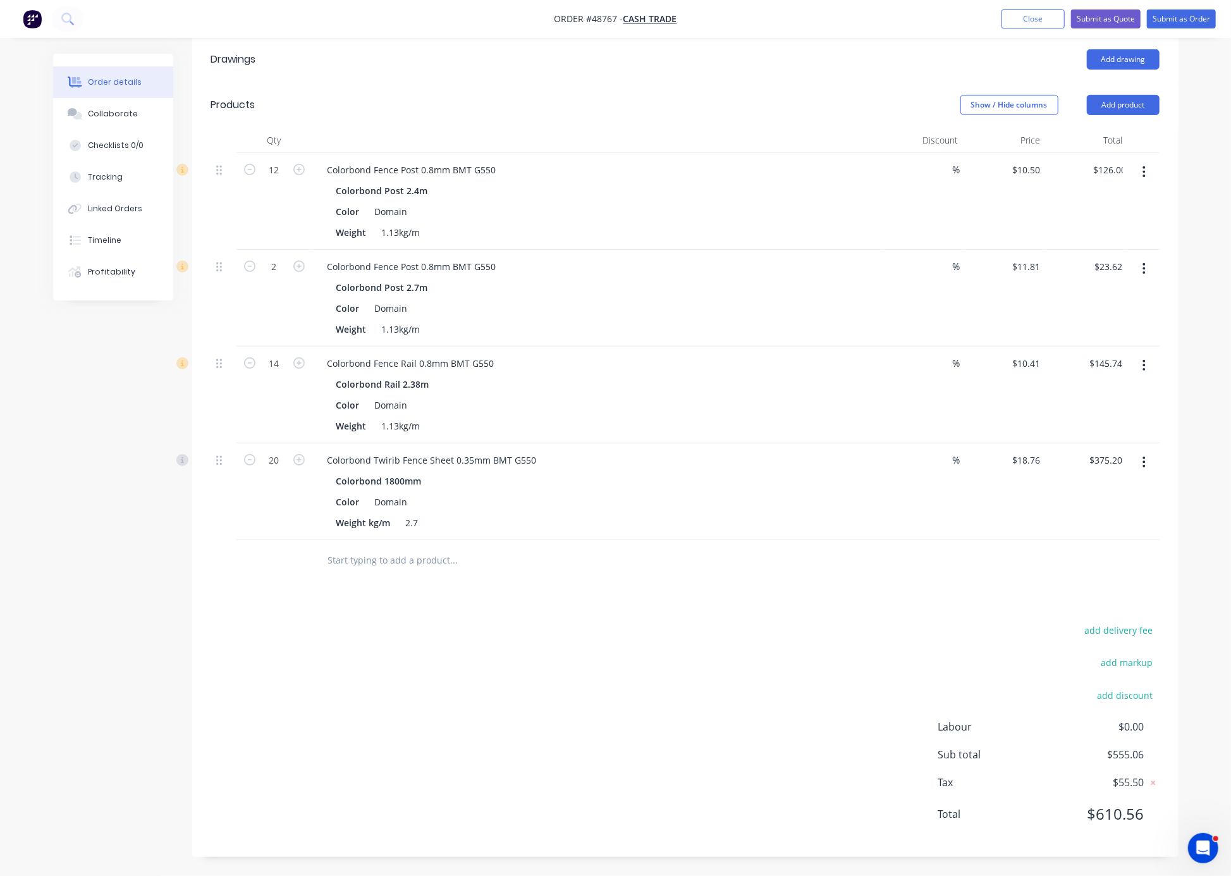
click at [108, 422] on div "Created by Serene Created [DATE] Required [DATE] Assigned to Add team member St…" at bounding box center [615, 323] width 1125 height 1103
click at [662, 633] on div "add delivery fee add markup add discount Labour $0.00 Sub total $670.56 Tax $67…" at bounding box center [685, 729] width 948 height 216
click at [910, 687] on button "add discount" at bounding box center [1125, 694] width 69 height 17
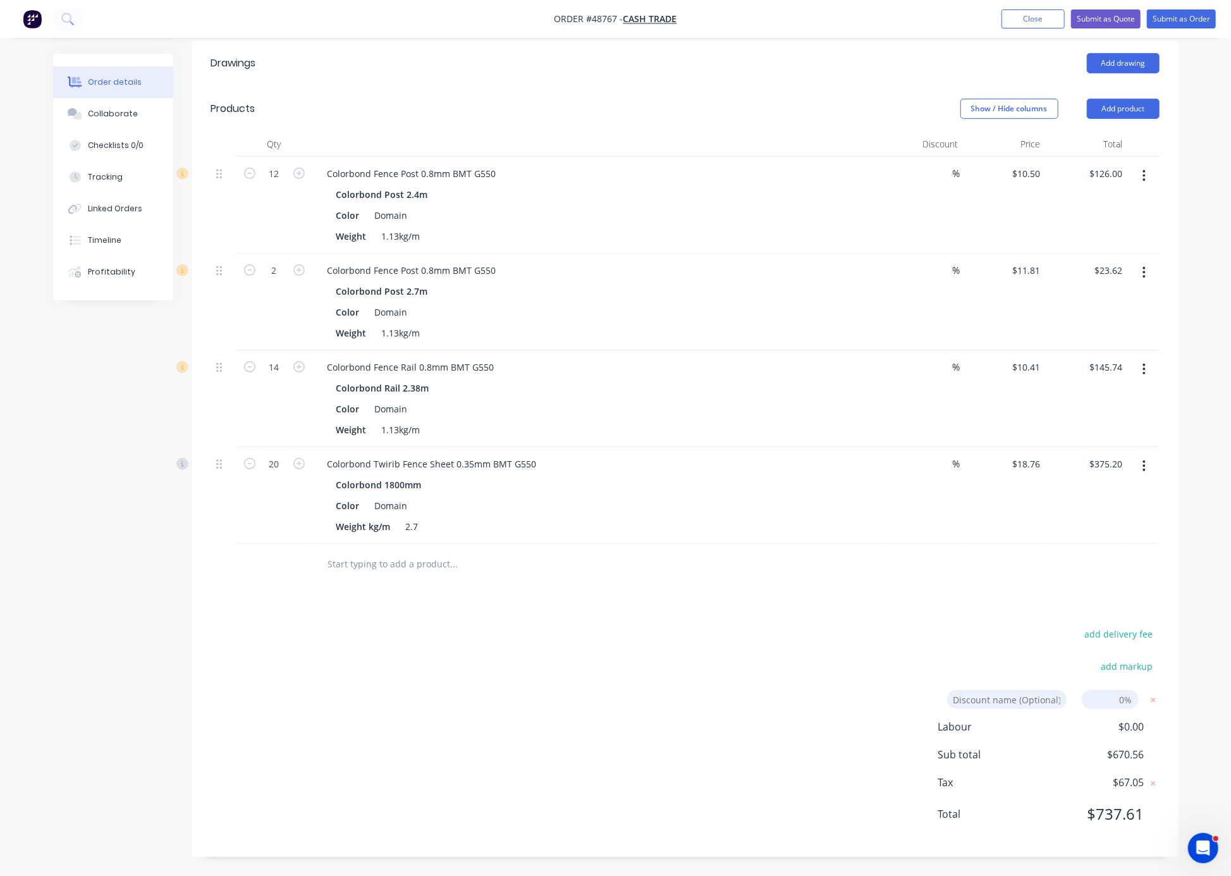
click at [910, 697] on input at bounding box center [1110, 699] width 57 height 19
type input "5"
click input "submit" at bounding box center [0, 0] width 0 height 0
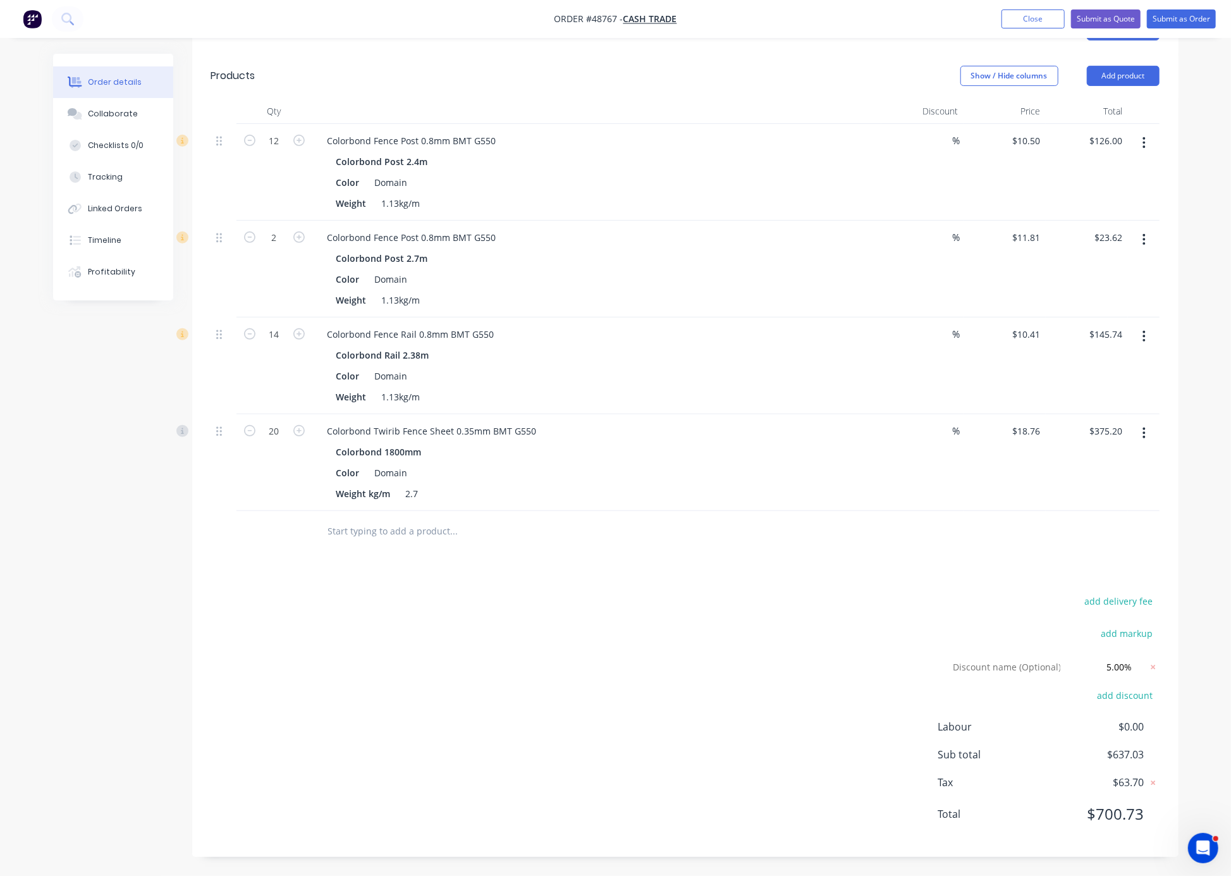
click at [828, 658] on div "add delivery fee add markup Discount name (Optional) 5.00% 5.00% 0% add discoun…" at bounding box center [685, 714] width 948 height 245
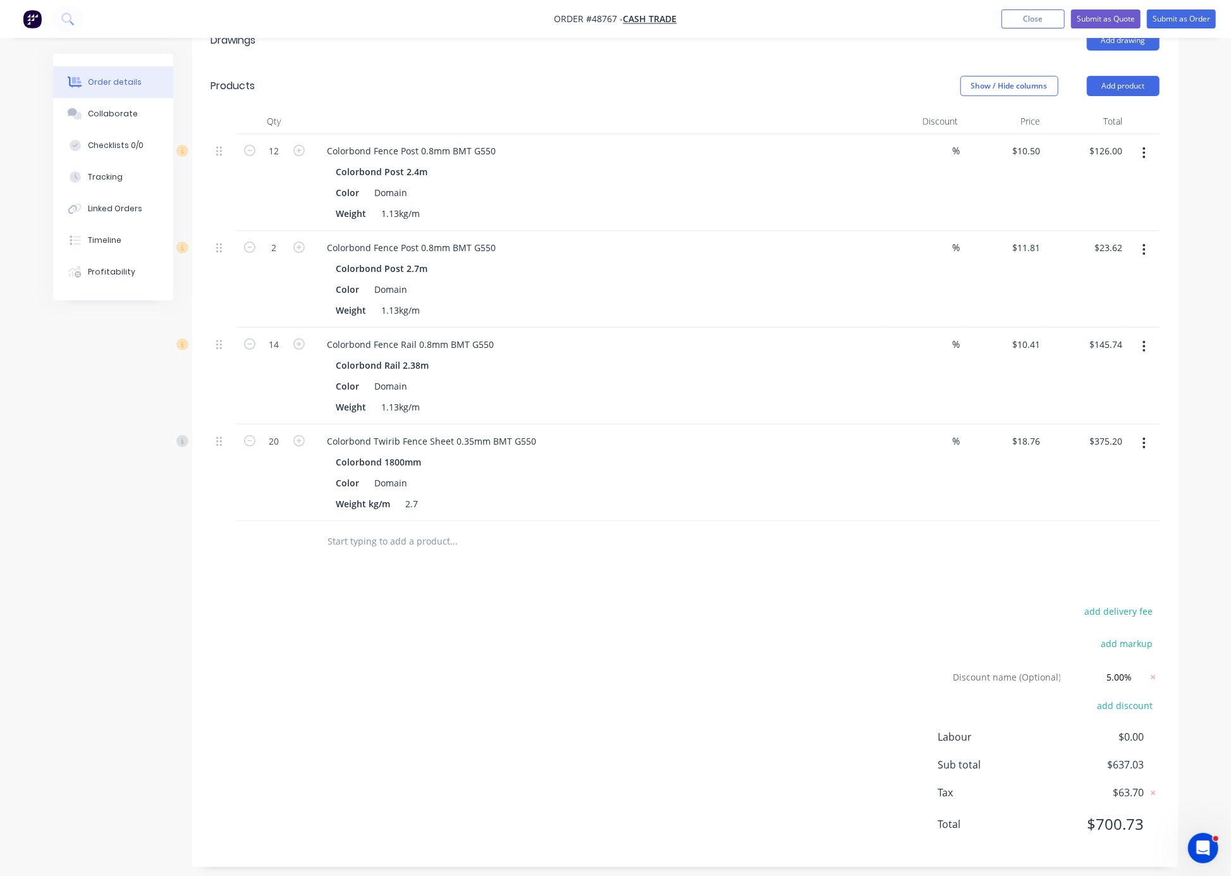
scroll to position [305, 0]
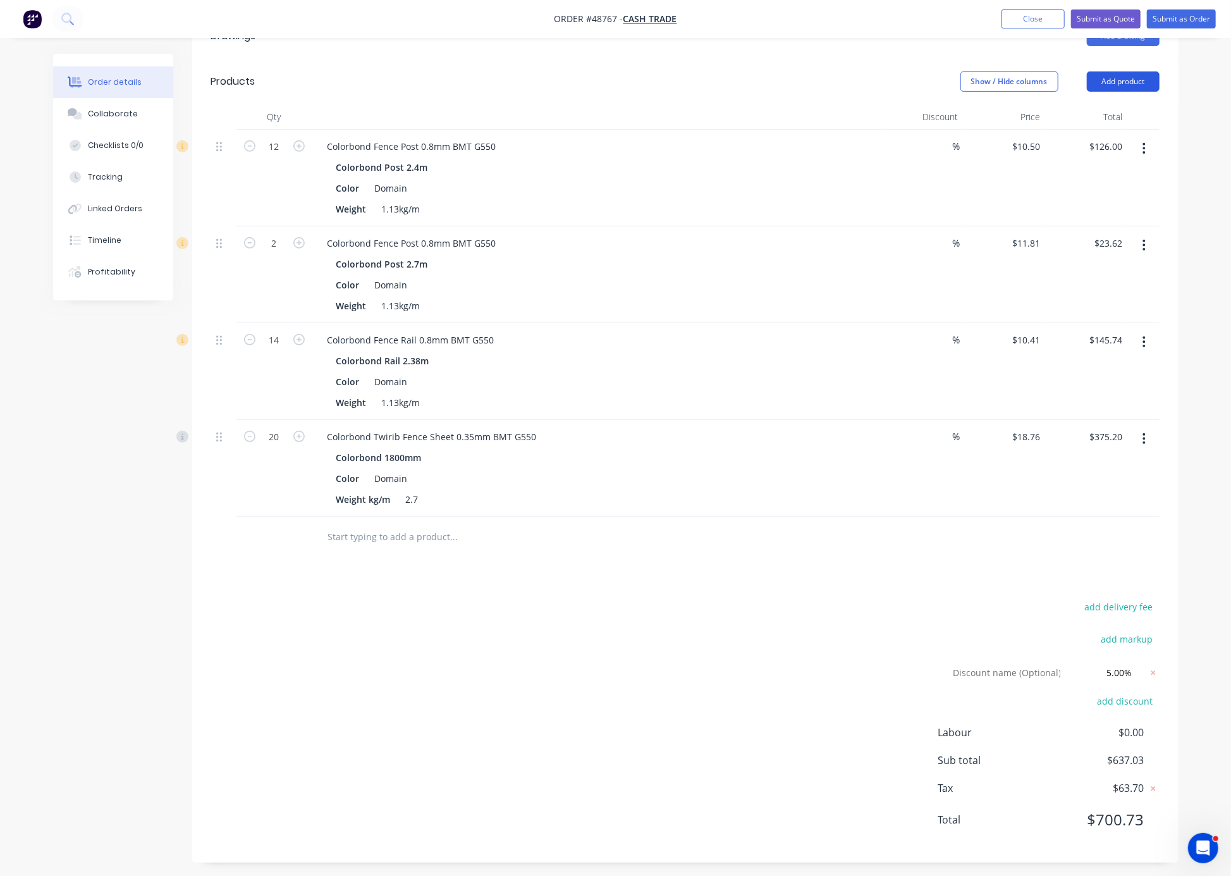
click at [910, 92] on button "Add product" at bounding box center [1123, 81] width 73 height 20
click at [910, 123] on div "Product catalogue" at bounding box center [1099, 113] width 97 height 18
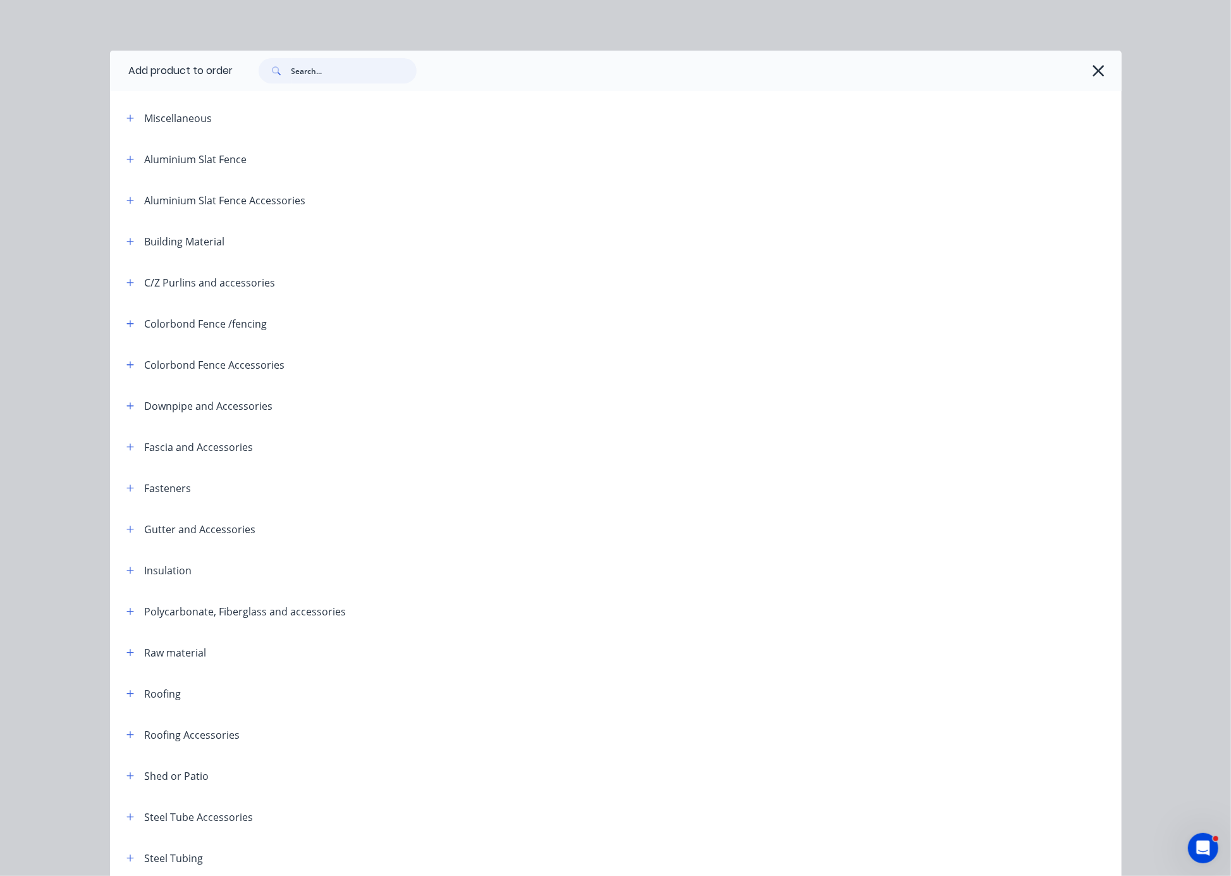
click at [323, 75] on input "text" at bounding box center [353, 70] width 125 height 25
type input "kwik"
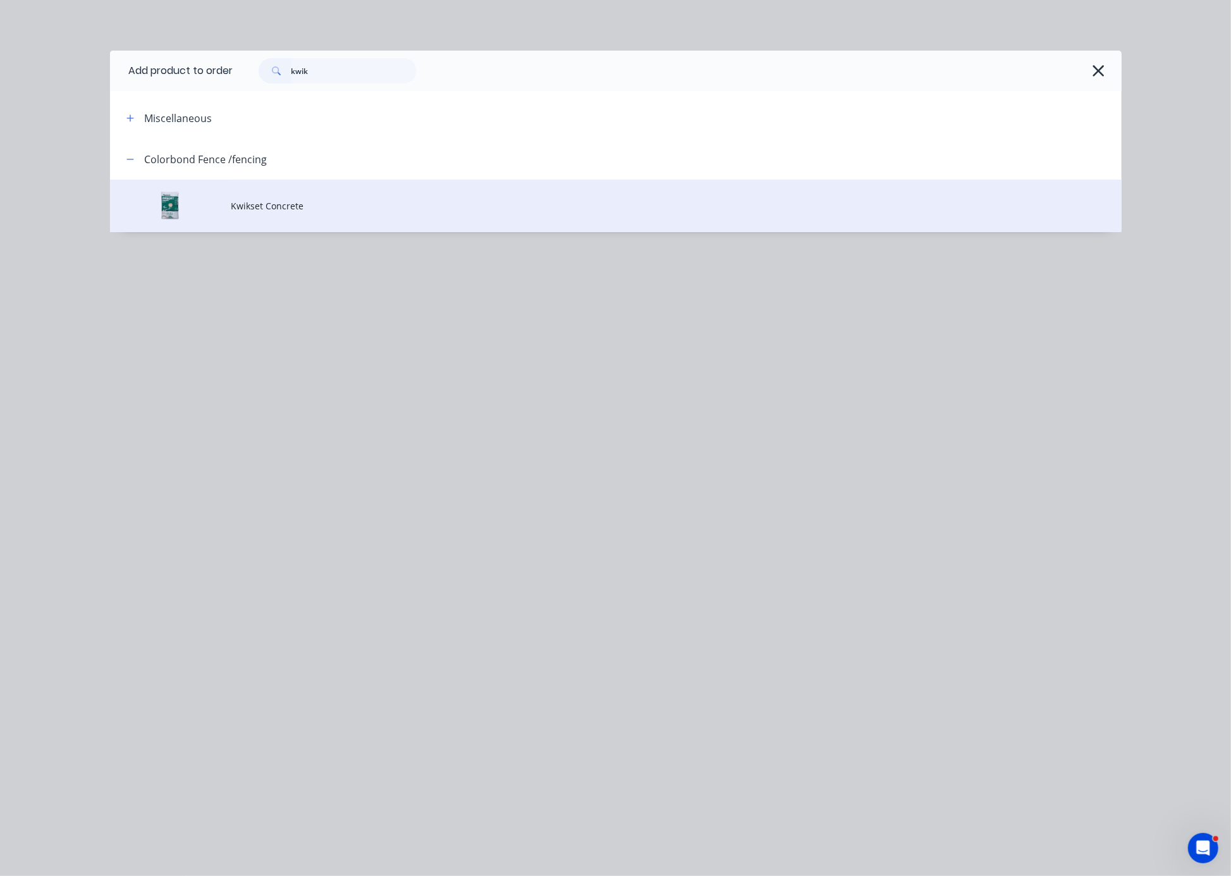
click at [284, 212] on span "Kwikset Concrete" at bounding box center [587, 205] width 712 height 13
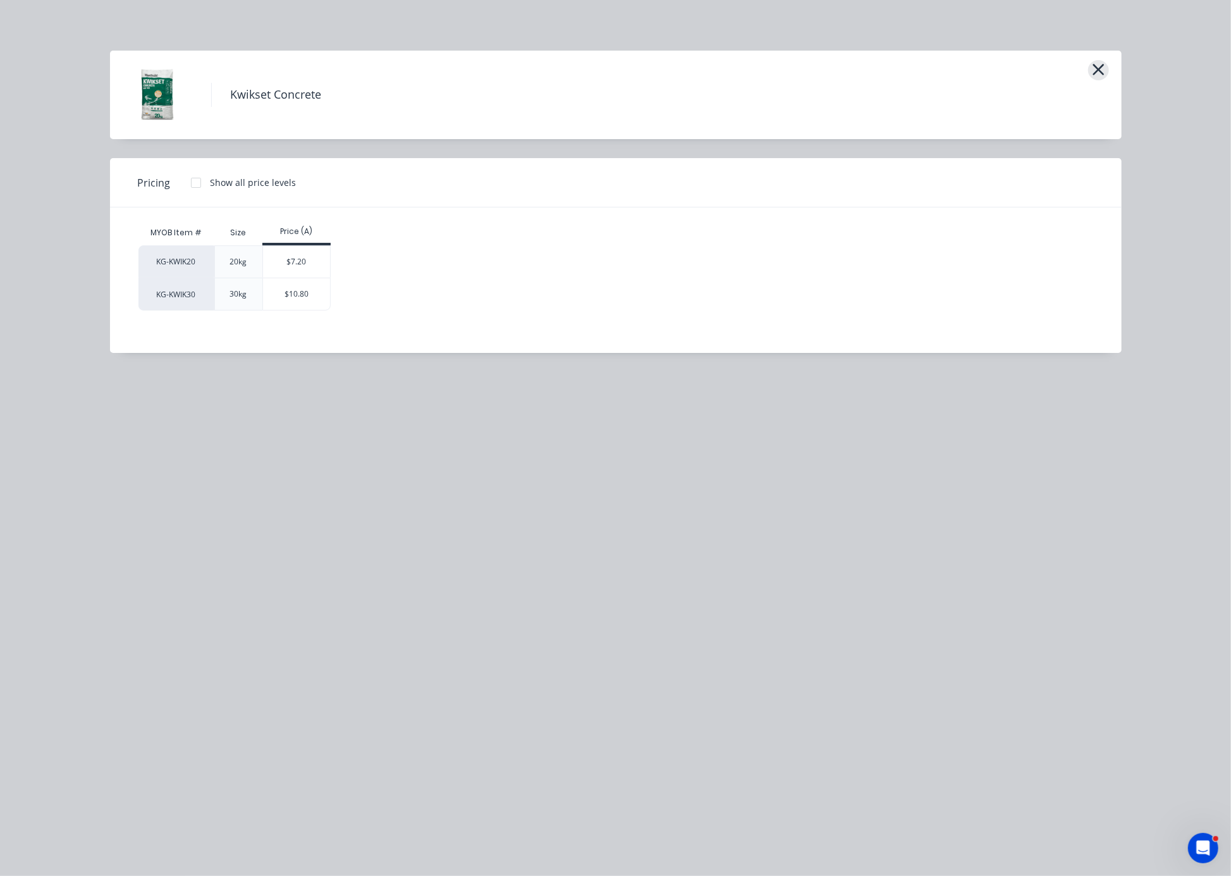
click at [910, 78] on icon "button" at bounding box center [1098, 70] width 13 height 18
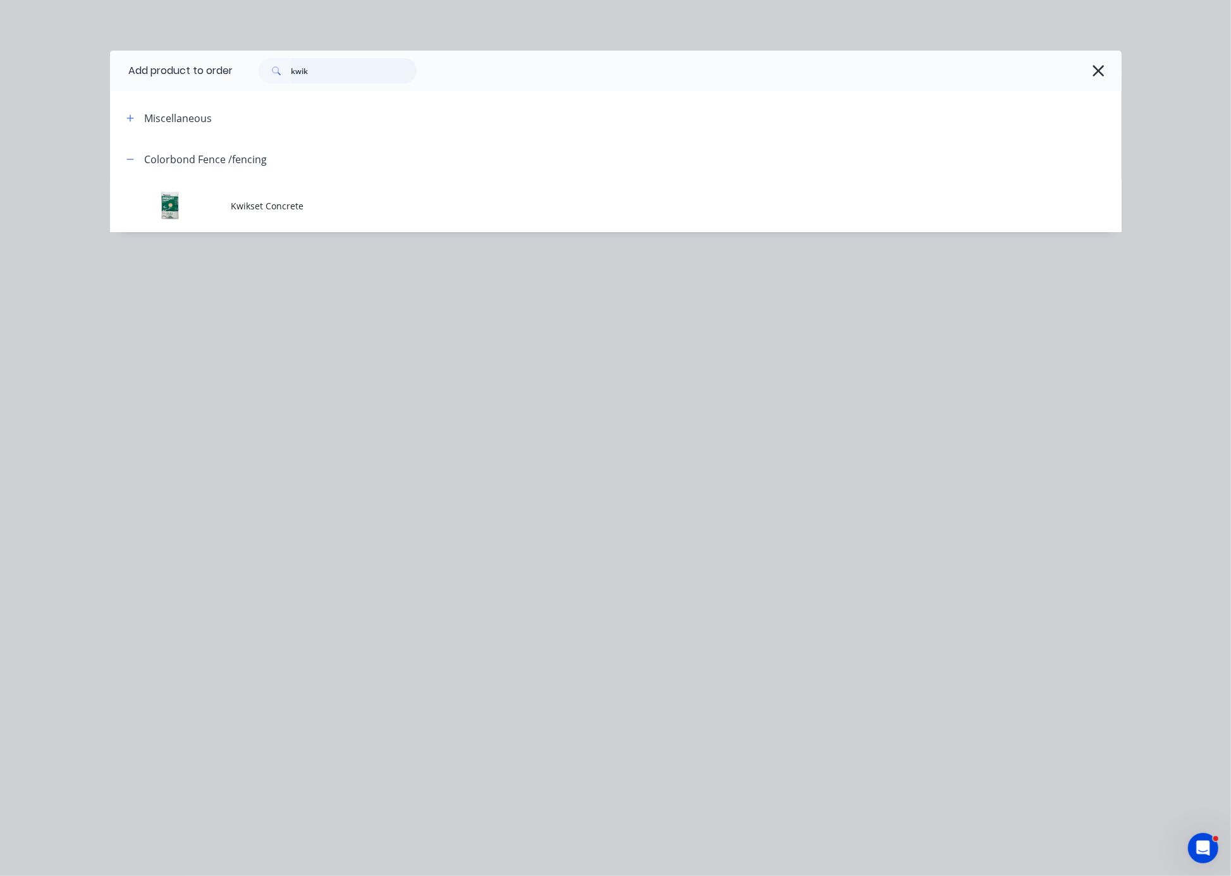
click at [373, 75] on input "kwik" at bounding box center [353, 70] width 125 height 25
drag, startPoint x: 367, startPoint y: 74, endPoint x: 233, endPoint y: 73, distance: 134.7
click at [233, 73] on header "Add product to order kwik" at bounding box center [616, 71] width 1012 height 40
type input "general"
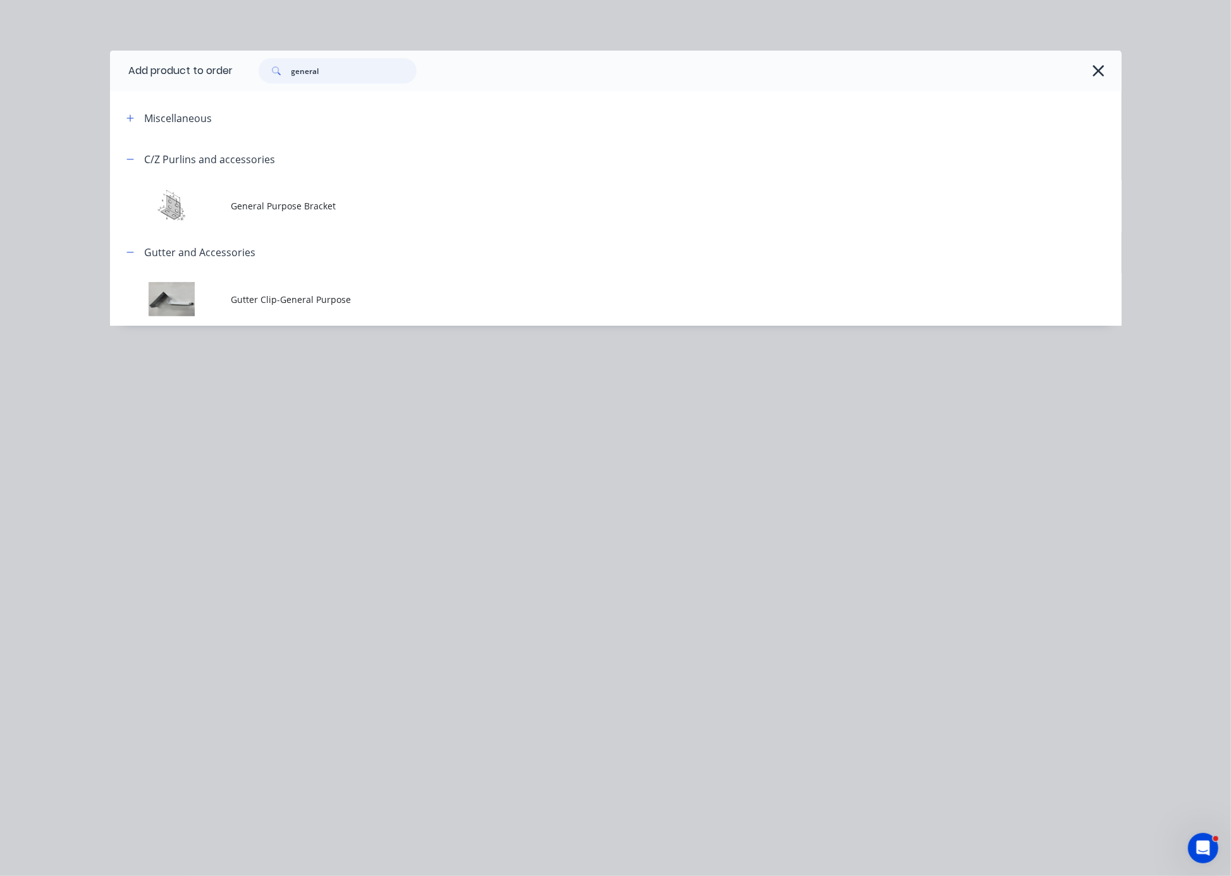
drag, startPoint x: 355, startPoint y: 72, endPoint x: 271, endPoint y: 87, distance: 85.4
click at [282, 83] on div "general" at bounding box center [338, 70] width 158 height 25
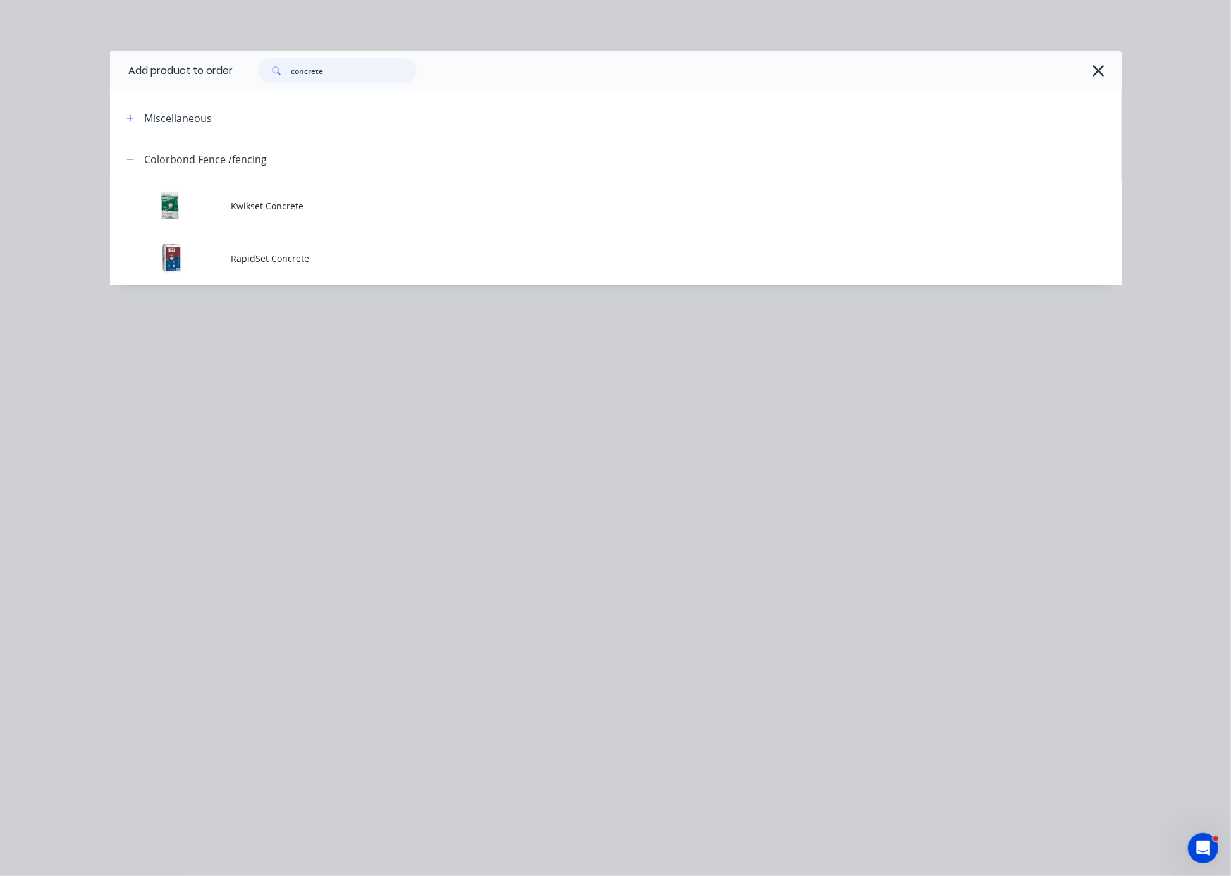
drag, startPoint x: 365, startPoint y: 80, endPoint x: 265, endPoint y: 82, distance: 99.9
click at [265, 82] on div "concrete" at bounding box center [331, 70] width 171 height 25
type input "cement"
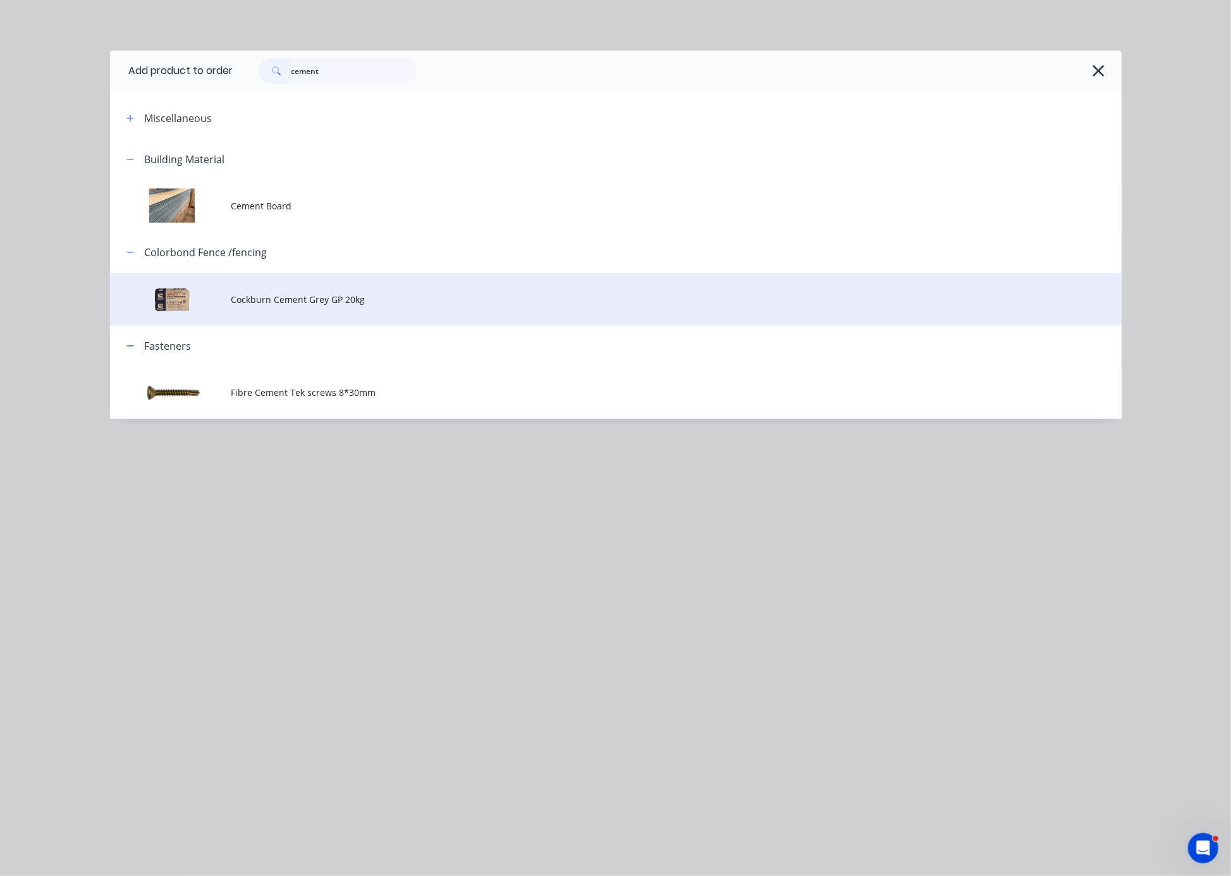
click at [359, 322] on td "Cockburn Cement Grey GP 20kg" at bounding box center [676, 299] width 890 height 52
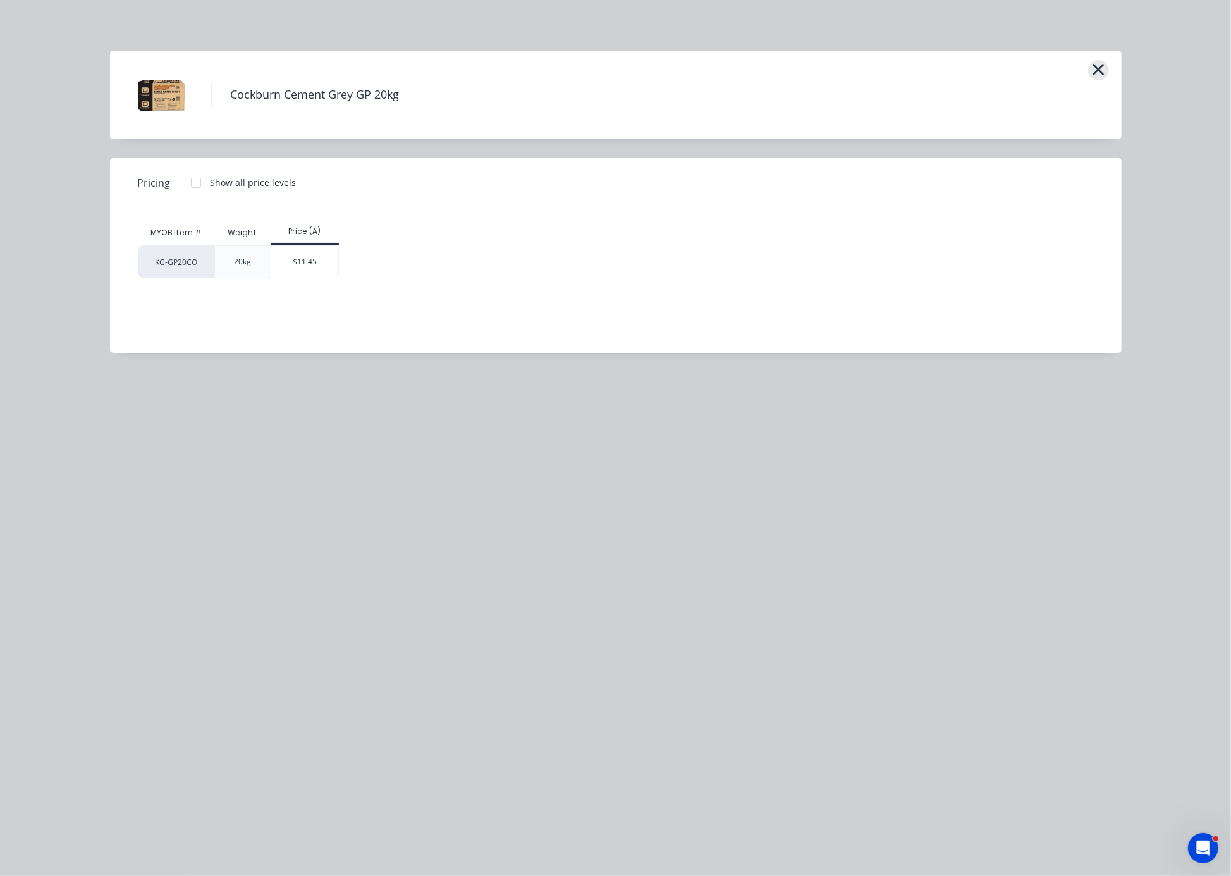
click at [910, 75] on icon "button" at bounding box center [1098, 69] width 11 height 11
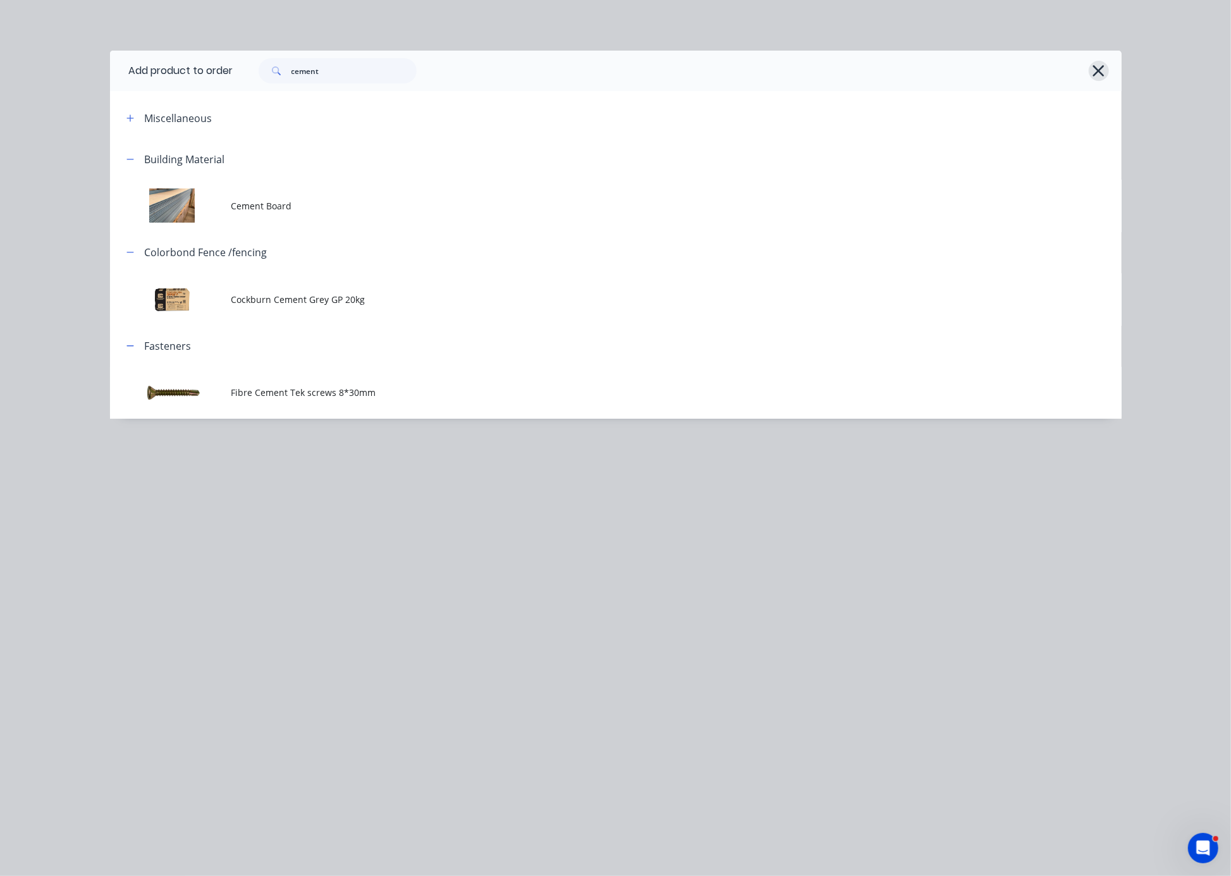
click at [910, 73] on icon "button" at bounding box center [1098, 70] width 11 height 11
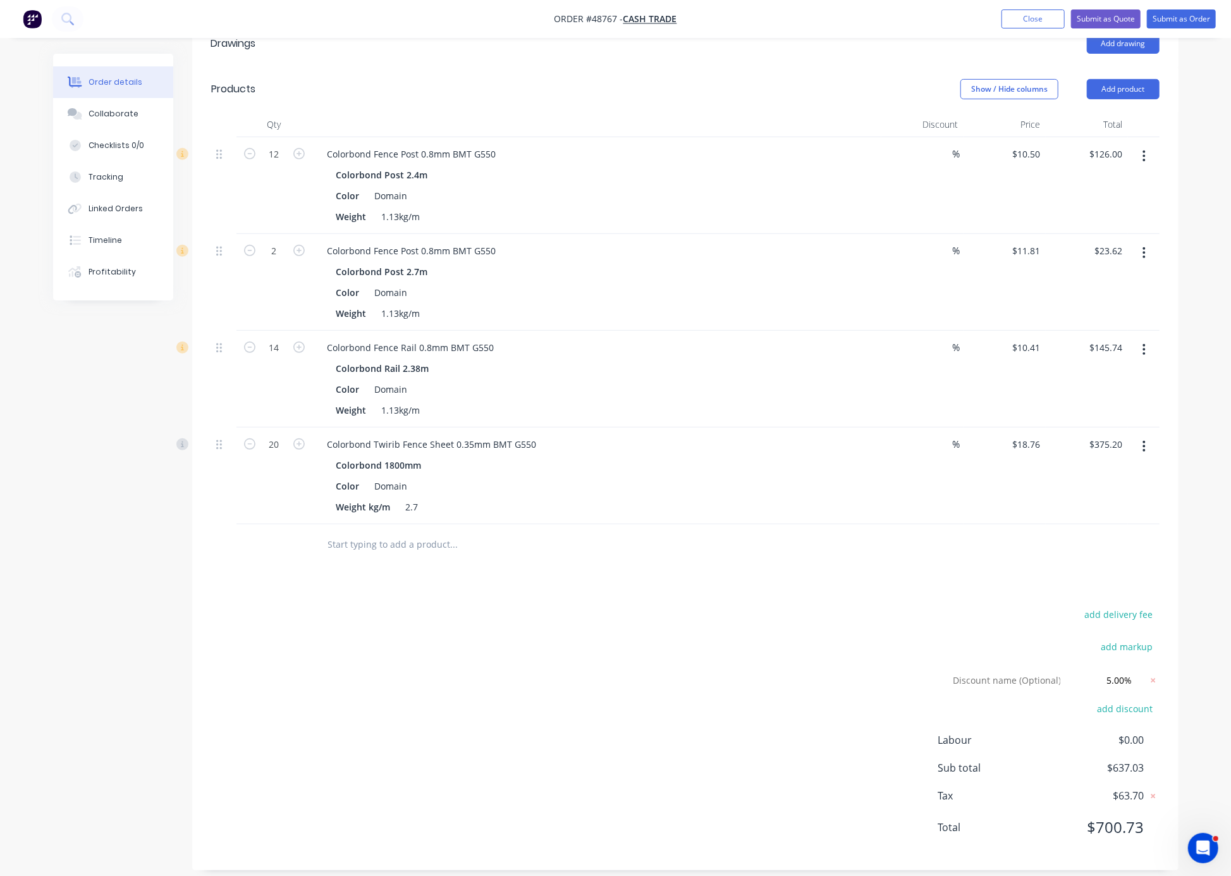
drag, startPoint x: 577, startPoint y: 726, endPoint x: 811, endPoint y: 697, distance: 235.8
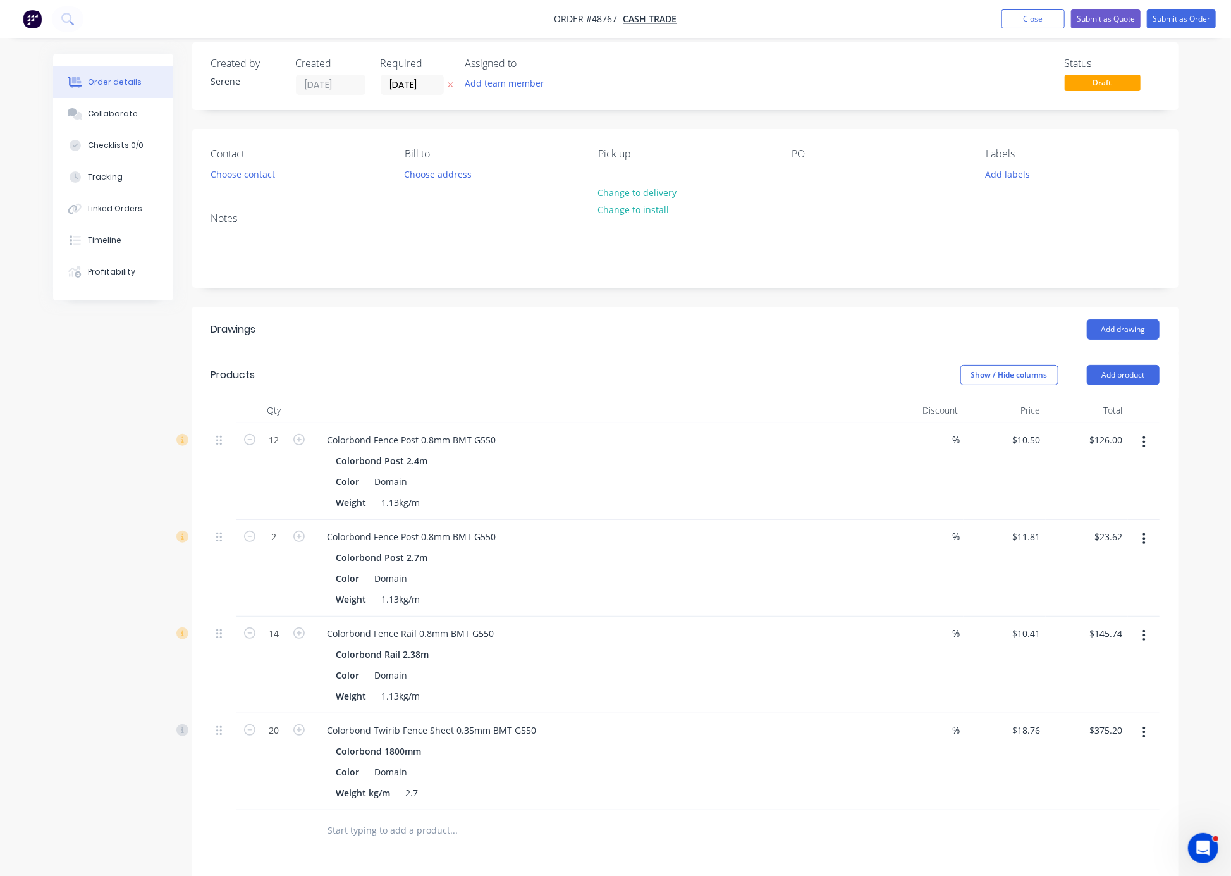
scroll to position [0, 0]
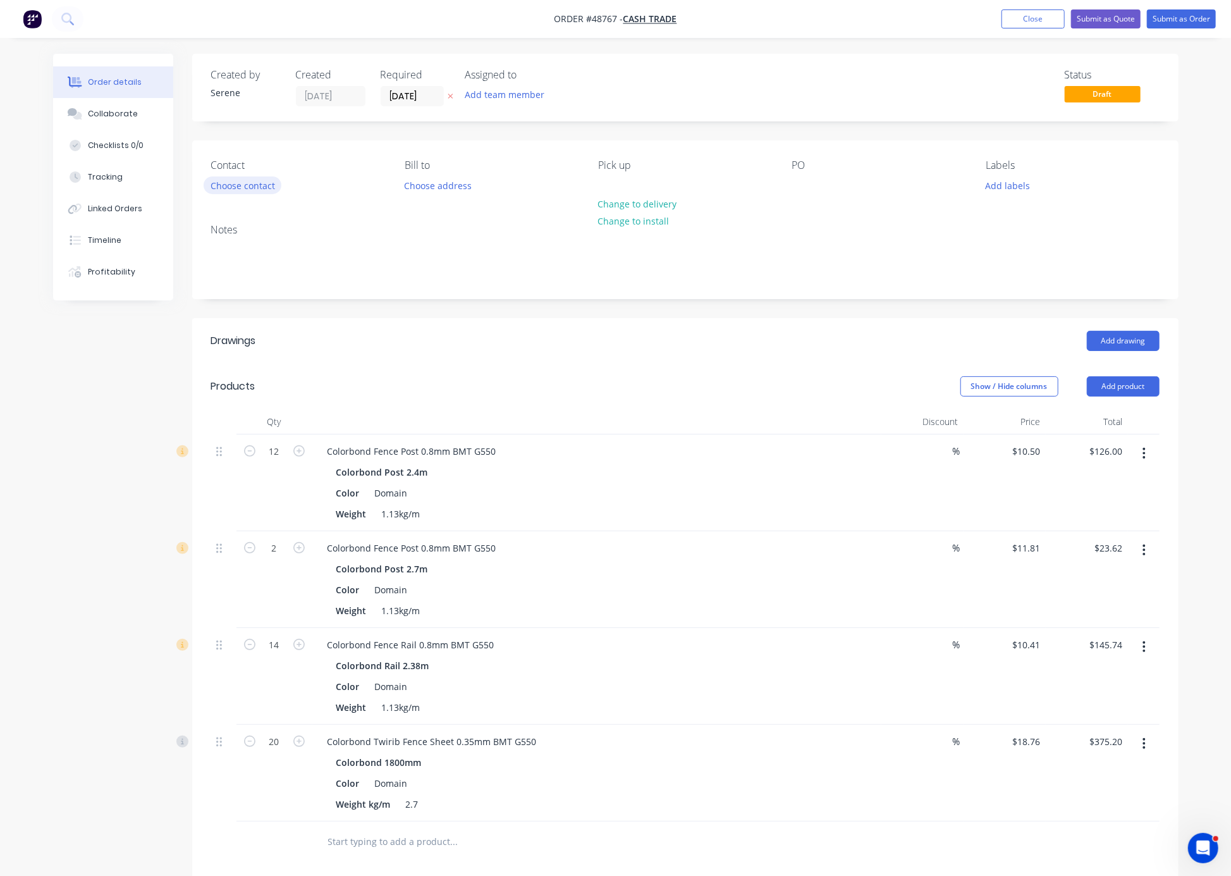
click at [238, 193] on button "Choose contact" at bounding box center [243, 184] width 78 height 17
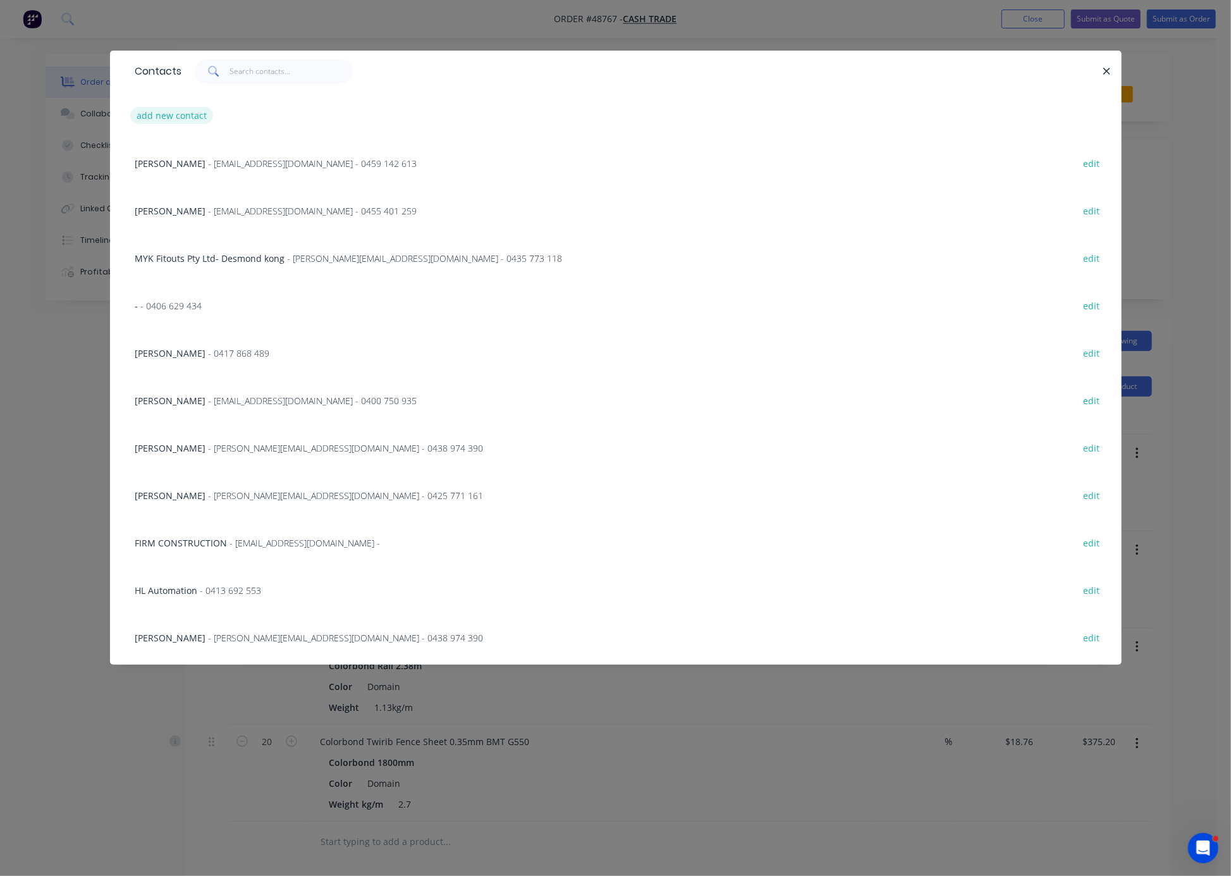
click at [162, 117] on button "add new contact" at bounding box center [171, 115] width 83 height 17
select select "AU"
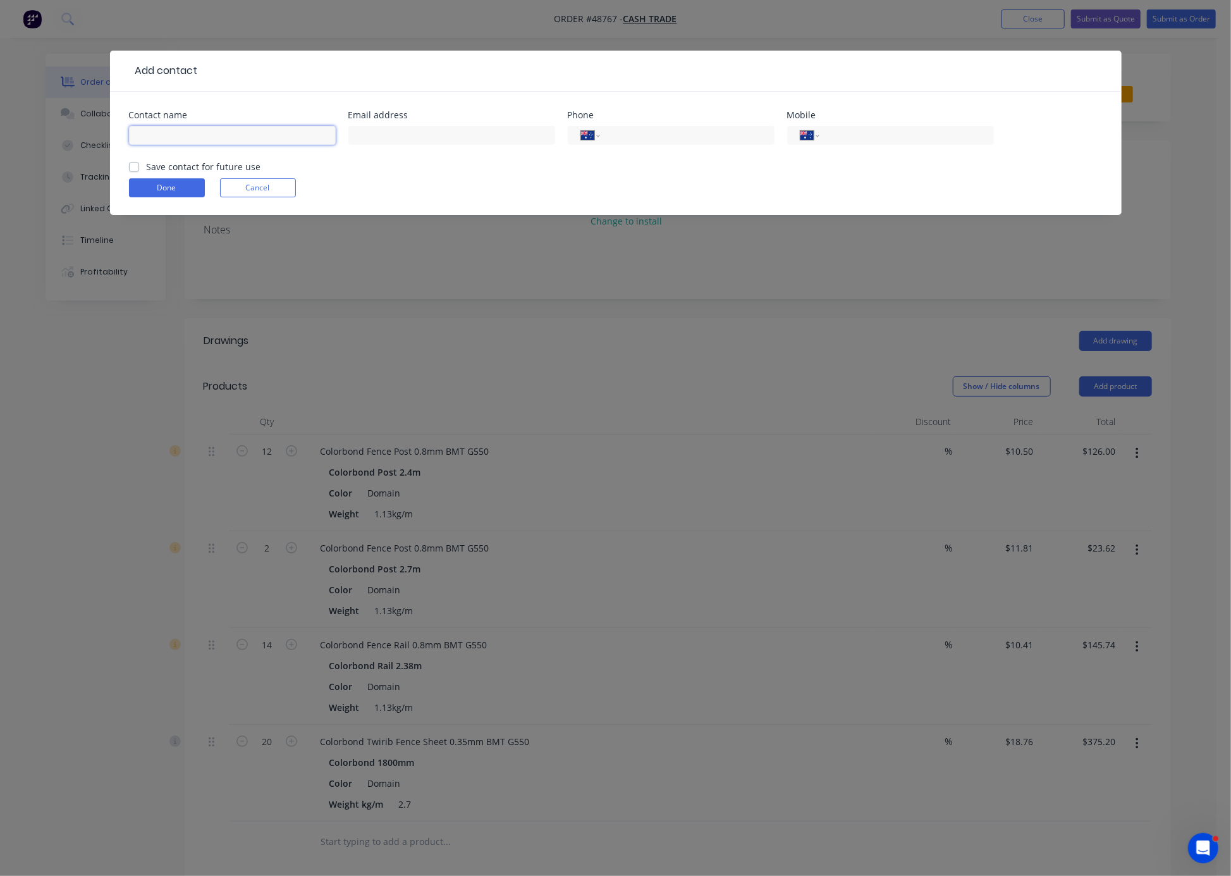
click at [159, 145] on input "text" at bounding box center [232, 135] width 207 height 19
type input "Sunil"
click at [365, 145] on input "text" at bounding box center [451, 135] width 207 height 19
type input "[EMAIL_ADDRESS][DOMAIN_NAME]"
click at [889, 140] on input "tel" at bounding box center [904, 135] width 152 height 15
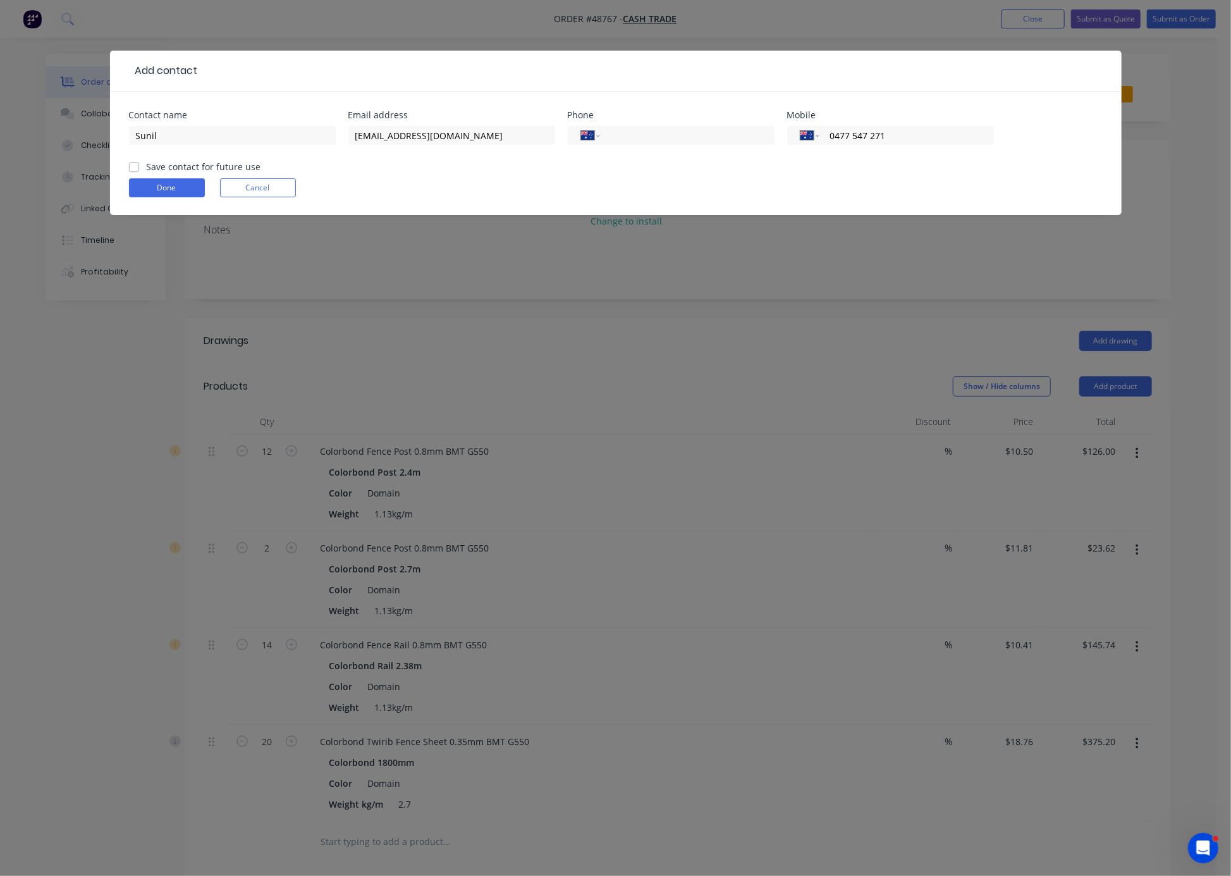
type input "0477 547 271"
click at [147, 173] on label "Save contact for future use" at bounding box center [204, 166] width 114 height 13
click at [133, 172] on input "Save contact for future use" at bounding box center [134, 166] width 10 height 12
checkbox input "true"
click at [178, 197] on button "Done" at bounding box center [167, 187] width 76 height 19
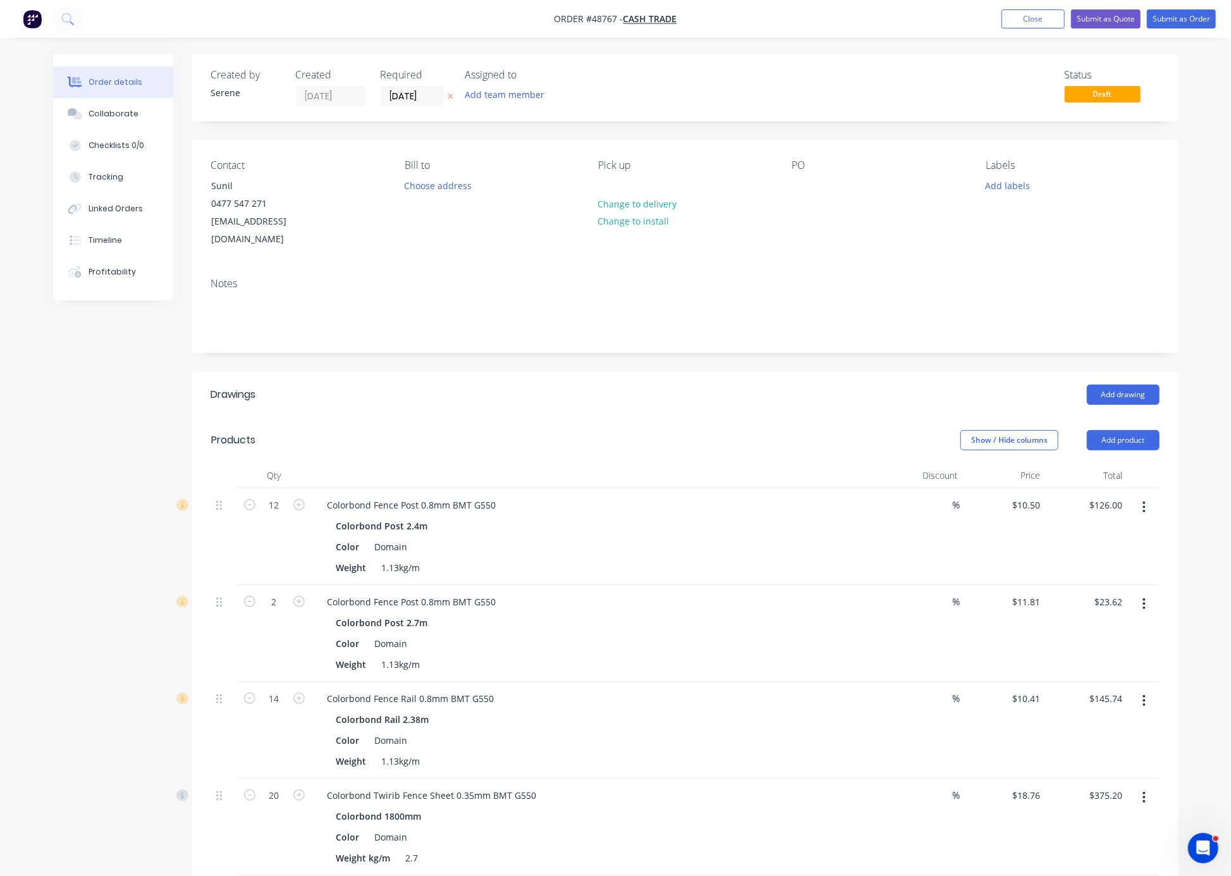
drag, startPoint x: 613, startPoint y: 439, endPoint x: 883, endPoint y: 451, distance: 270.9
drag, startPoint x: 498, startPoint y: 427, endPoint x: 661, endPoint y: 418, distance: 163.4
click at [910, 18] on button "Submit as Quote" at bounding box center [1106, 18] width 70 height 19
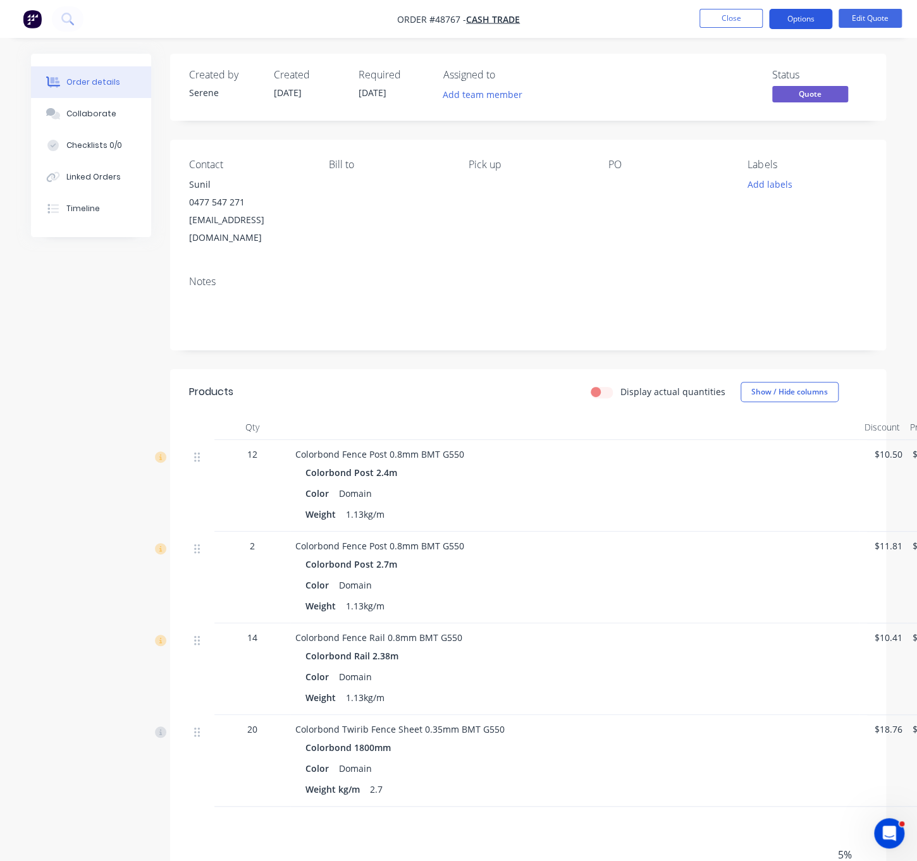
click at [819, 18] on button "Options" at bounding box center [800, 19] width 63 height 20
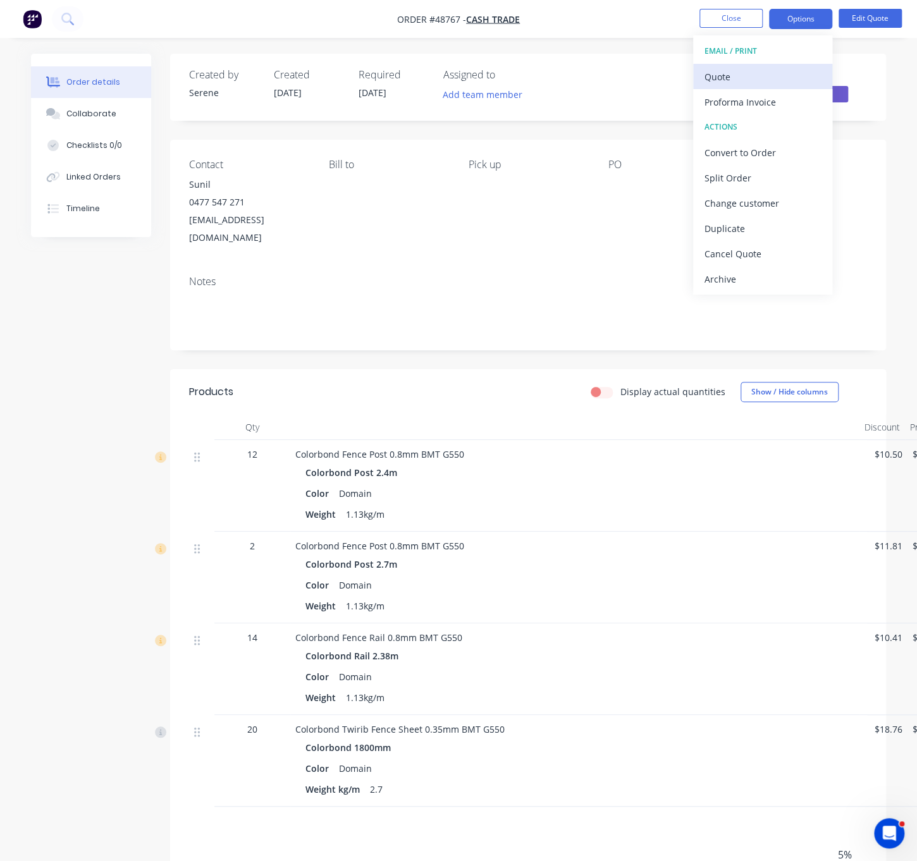
click at [772, 85] on div "Quote" at bounding box center [762, 77] width 116 height 18
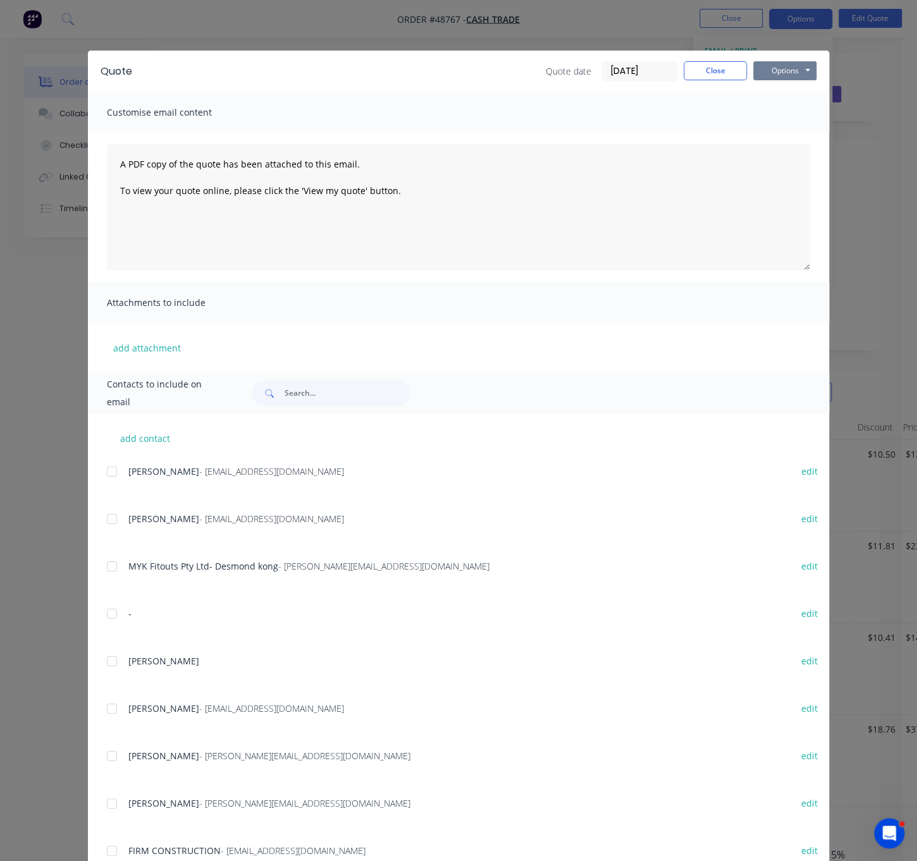
click at [797, 71] on button "Options" at bounding box center [784, 70] width 63 height 19
click at [805, 111] on button "Print" at bounding box center [793, 113] width 81 height 21
click at [711, 80] on button "Close" at bounding box center [714, 70] width 63 height 19
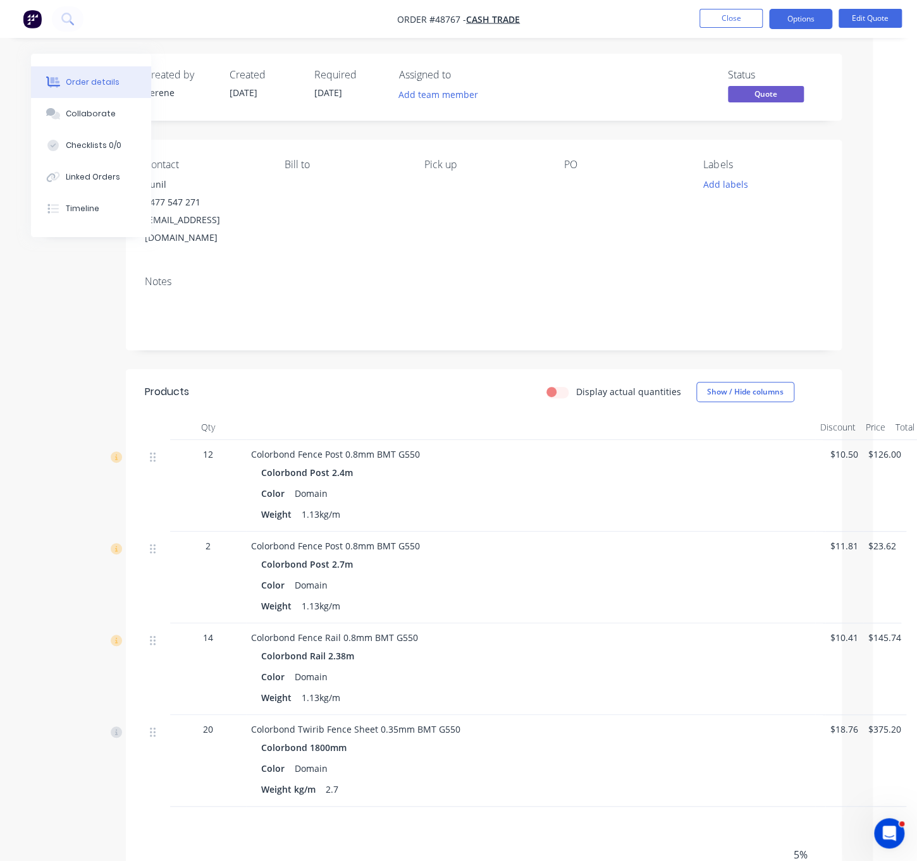
drag, startPoint x: 398, startPoint y: 356, endPoint x: 415, endPoint y: 356, distance: 17.1
drag, startPoint x: 410, startPoint y: 384, endPoint x: 494, endPoint y: 389, distance: 84.2
drag, startPoint x: 790, startPoint y: 15, endPoint x: 788, endPoint y: 34, distance: 19.1
click at [791, 15] on button "Options" at bounding box center [800, 19] width 63 height 20
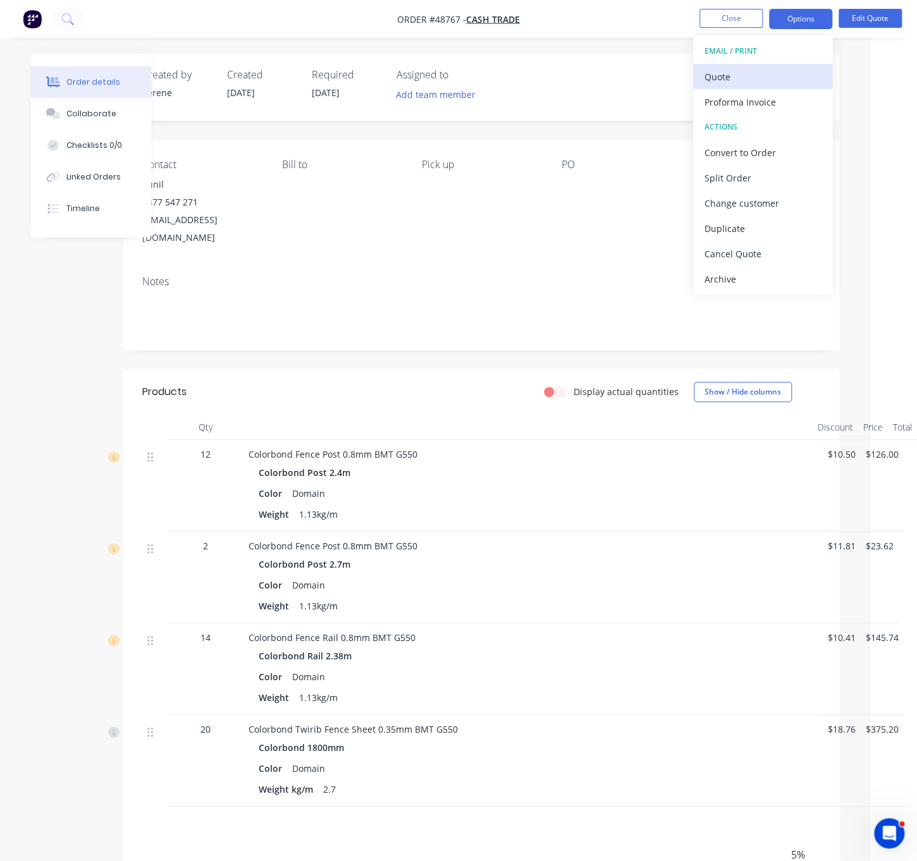
click at [770, 68] on div "Quote" at bounding box center [762, 77] width 116 height 18
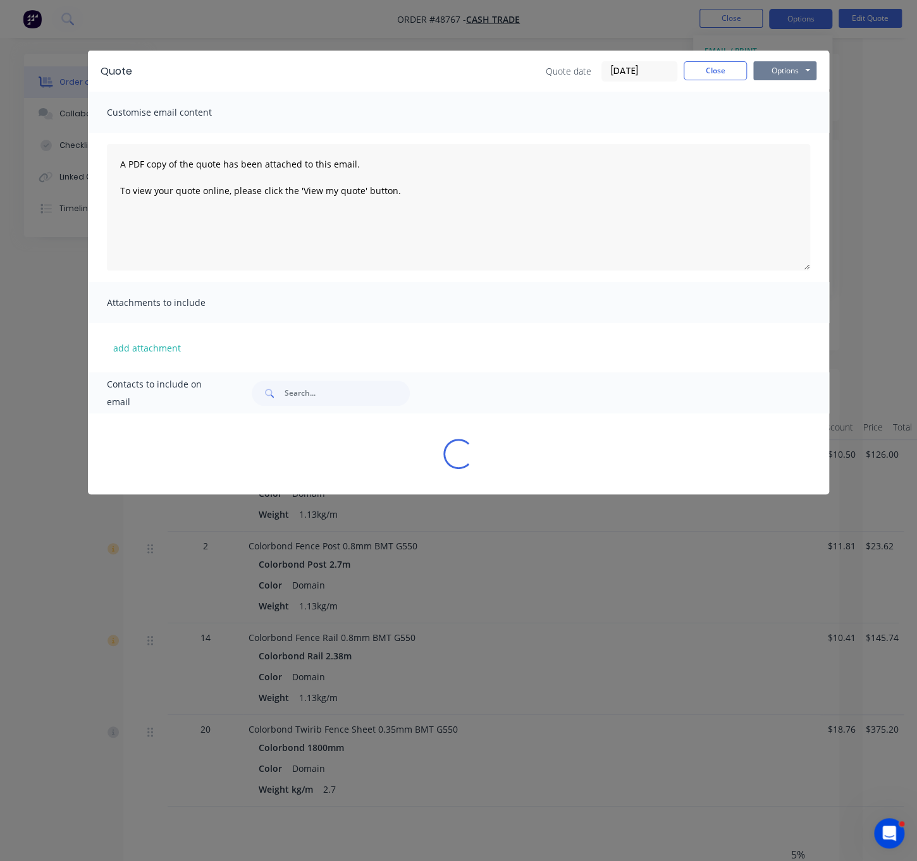
click at [815, 72] on div "Quote Quote date [DATE] Close Options Preview Print Email" at bounding box center [458, 71] width 741 height 41
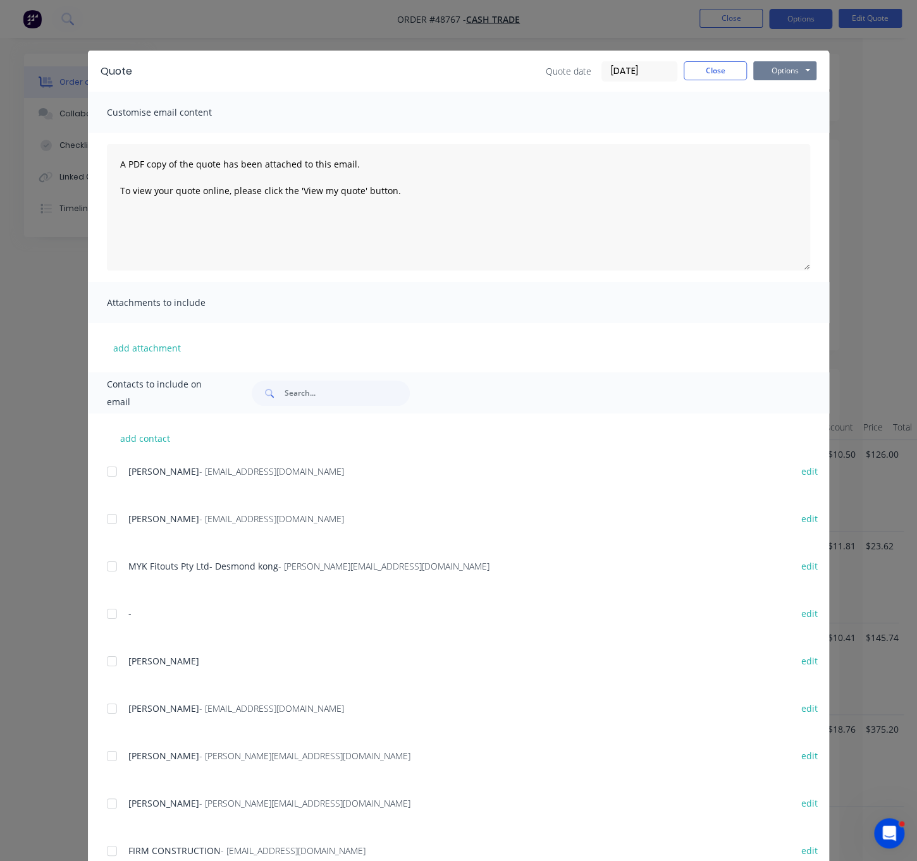
click at [787, 79] on button "Options" at bounding box center [784, 70] width 63 height 19
click at [790, 114] on button "Print" at bounding box center [793, 113] width 81 height 21
click at [714, 73] on button "Close" at bounding box center [714, 70] width 63 height 19
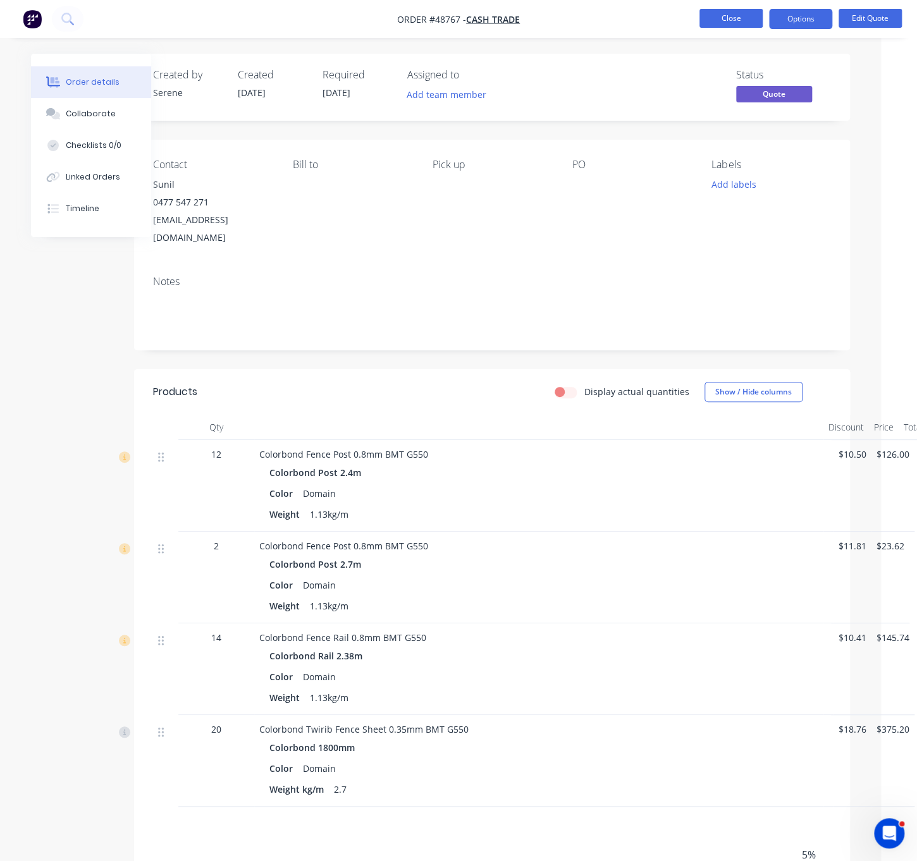
click at [735, 24] on button "Close" at bounding box center [730, 18] width 63 height 19
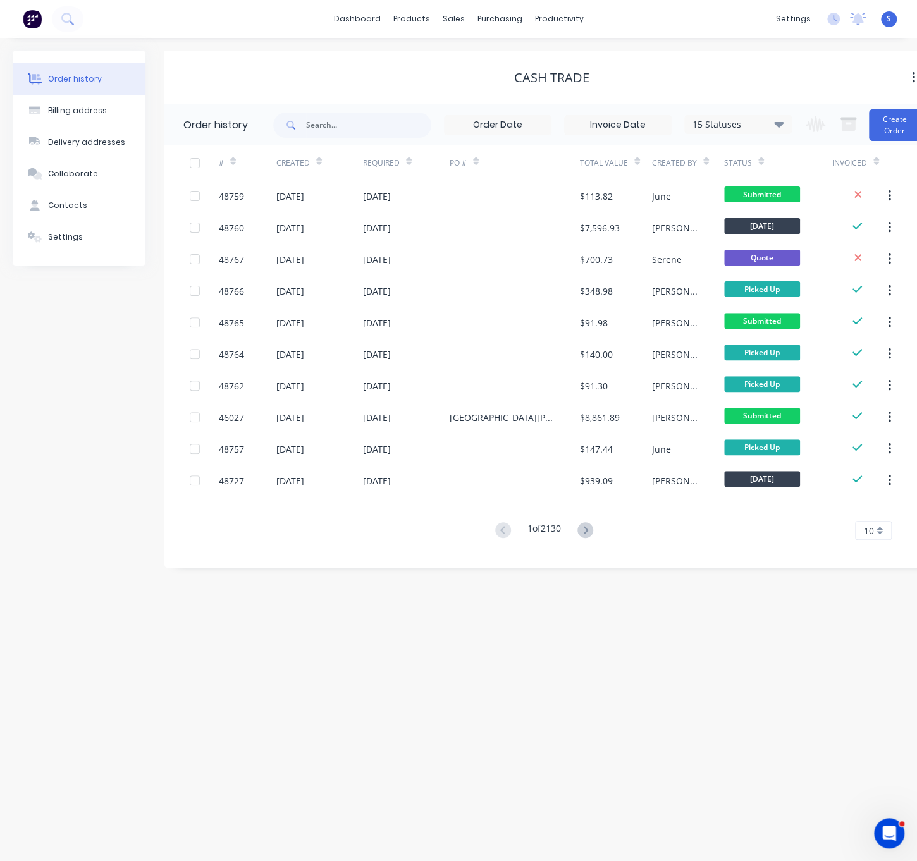
click at [640, 719] on div "Order history Billing address Delivery addresses Collaborate Contacts Settings …" at bounding box center [458, 449] width 917 height 823
